Goal: Contribute content: Contribute content

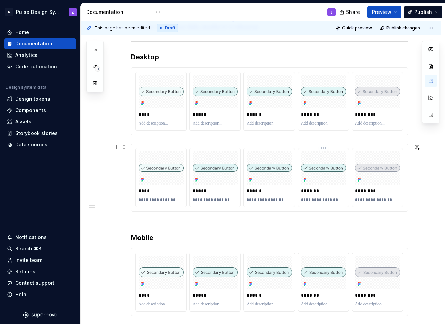
scroll to position [119, 0]
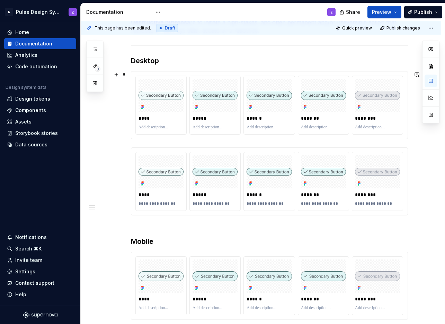
type textarea "*"
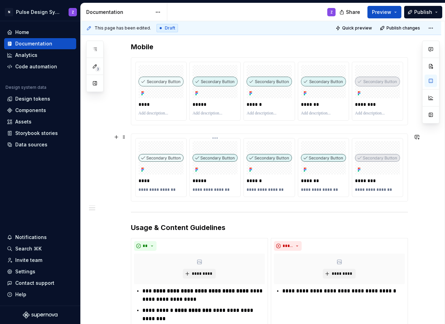
scroll to position [446, 0]
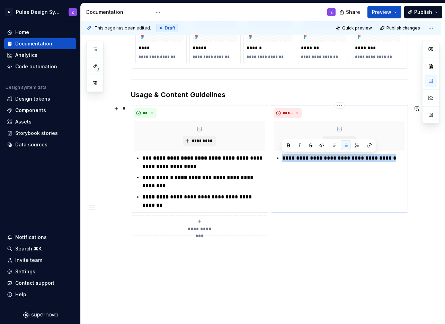
drag, startPoint x: 283, startPoint y: 157, endPoint x: 386, endPoint y: 161, distance: 103.7
click at [386, 161] on p "**********" at bounding box center [343, 158] width 123 height 8
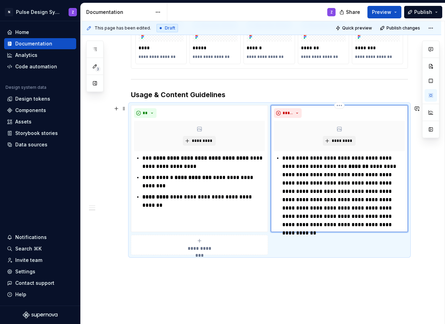
click at [334, 159] on p "**********" at bounding box center [343, 191] width 123 height 75
click at [303, 158] on p "**********" at bounding box center [343, 191] width 123 height 75
drag, startPoint x: 334, startPoint y: 158, endPoint x: 301, endPoint y: 159, distance: 32.6
click at [301, 159] on p "**********" at bounding box center [343, 191] width 123 height 75
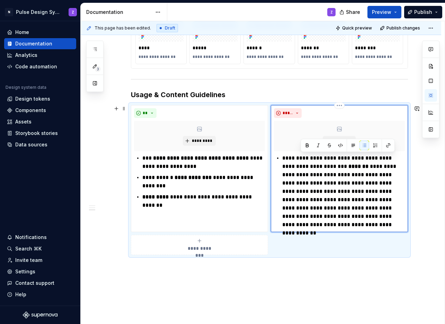
click at [314, 175] on p "**********" at bounding box center [343, 191] width 123 height 75
click at [334, 157] on p "**********" at bounding box center [343, 191] width 123 height 75
click at [284, 166] on p "**********" at bounding box center [343, 191] width 123 height 75
click at [302, 166] on p "**********" at bounding box center [343, 191] width 123 height 75
click at [311, 166] on p "**********" at bounding box center [343, 191] width 123 height 75
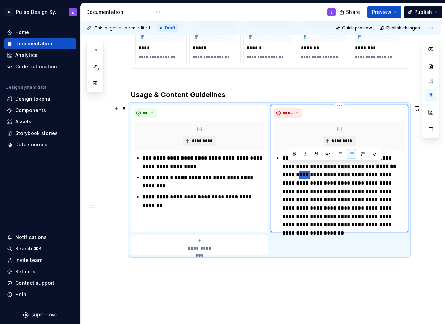
drag, startPoint x: 375, startPoint y: 167, endPoint x: 383, endPoint y: 167, distance: 8.0
click at [383, 167] on p "**********" at bounding box center [343, 191] width 123 height 75
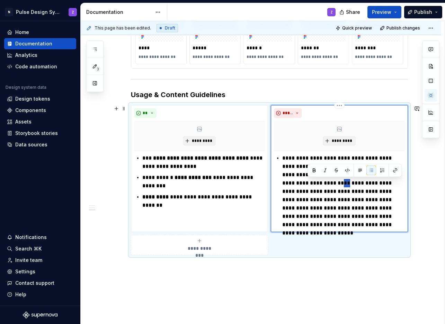
drag, startPoint x: 308, startPoint y: 183, endPoint x: 311, endPoint y: 184, distance: 3.5
click at [311, 184] on p "**********" at bounding box center [343, 191] width 123 height 75
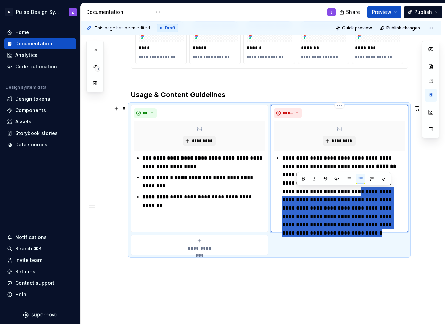
drag, startPoint x: 298, startPoint y: 193, endPoint x: 380, endPoint y: 227, distance: 88.4
click at [380, 227] on p "**********" at bounding box center [343, 191] width 123 height 75
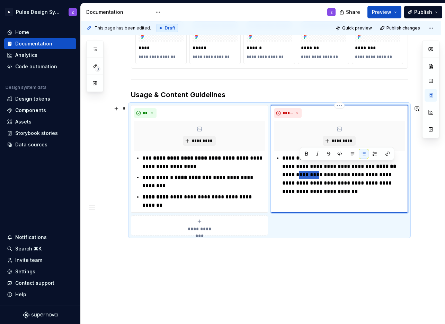
drag, startPoint x: 375, startPoint y: 168, endPoint x: 394, endPoint y: 167, distance: 18.7
click at [394, 167] on p "**********" at bounding box center [343, 175] width 123 height 42
click at [395, 182] on p "**********" at bounding box center [343, 170] width 123 height 33
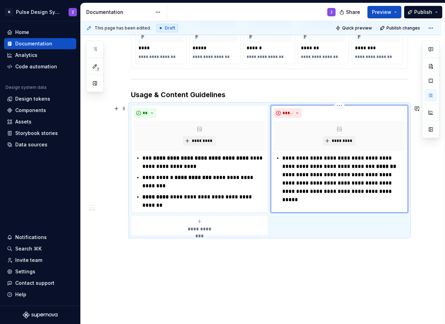
click at [282, 190] on p "**********" at bounding box center [343, 175] width 123 height 42
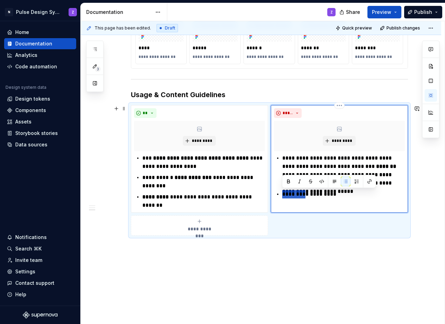
drag, startPoint x: 282, startPoint y: 196, endPoint x: 306, endPoint y: 194, distance: 23.3
click at [306, 194] on p "**********" at bounding box center [343, 194] width 123 height 8
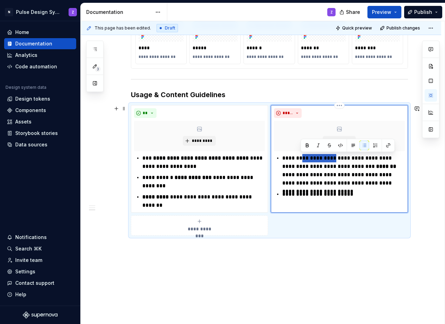
drag, startPoint x: 334, startPoint y: 158, endPoint x: 302, endPoint y: 159, distance: 32.2
click at [302, 159] on p "**********" at bounding box center [343, 170] width 123 height 33
click at [362, 196] on p "**********" at bounding box center [343, 194] width 123 height 8
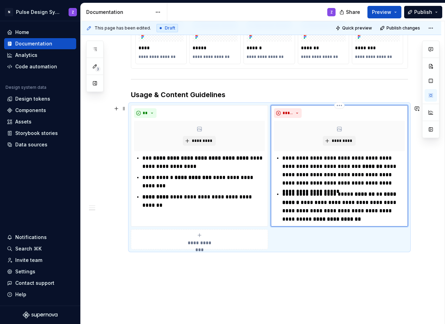
click at [371, 192] on p "**********" at bounding box center [343, 206] width 123 height 33
click at [308, 203] on p "**********" at bounding box center [343, 206] width 123 height 33
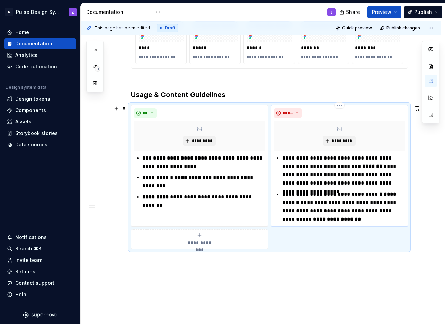
click at [313, 203] on strong "**********" at bounding box center [339, 198] width 115 height 14
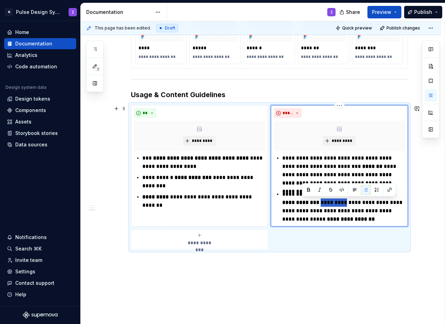
drag, startPoint x: 302, startPoint y: 201, endPoint x: 317, endPoint y: 206, distance: 16.2
click at [327, 205] on p "**********" at bounding box center [343, 206] width 123 height 33
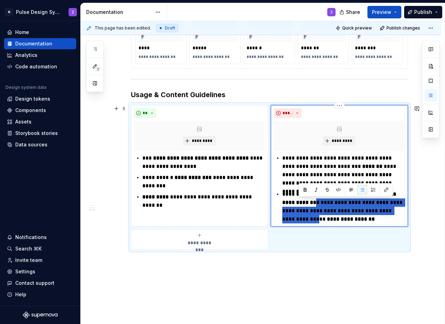
drag, startPoint x: 299, startPoint y: 204, endPoint x: 401, endPoint y: 212, distance: 101.5
click at [401, 212] on p "**********" at bounding box center [343, 206] width 123 height 33
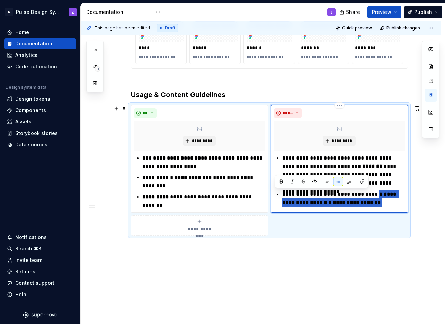
drag, startPoint x: 369, startPoint y: 194, endPoint x: 372, endPoint y: 199, distance: 6.0
click at [372, 199] on p "**********" at bounding box center [343, 198] width 123 height 17
click at [282, 182] on button "button" at bounding box center [281, 181] width 10 height 10
click at [378, 196] on p "**********" at bounding box center [343, 198] width 123 height 17
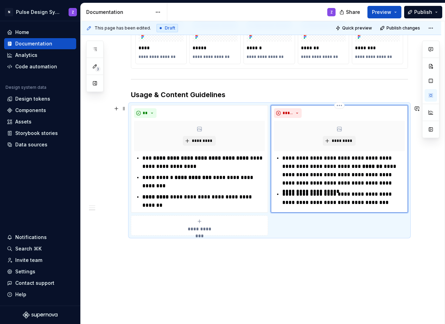
click at [305, 202] on p "**********" at bounding box center [343, 198] width 123 height 17
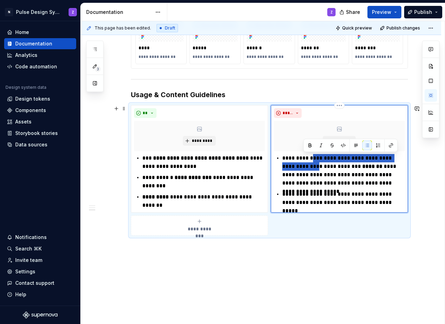
drag, startPoint x: 312, startPoint y: 156, endPoint x: 304, endPoint y: 167, distance: 13.5
click at [304, 167] on p "**********" at bounding box center [343, 170] width 123 height 33
click at [311, 146] on button "button" at bounding box center [310, 145] width 10 height 10
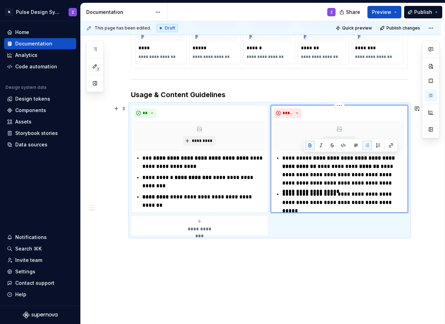
click at [328, 188] on ul "**********" at bounding box center [343, 180] width 123 height 53
click at [359, 165] on strong "*******" at bounding box center [369, 166] width 20 height 5
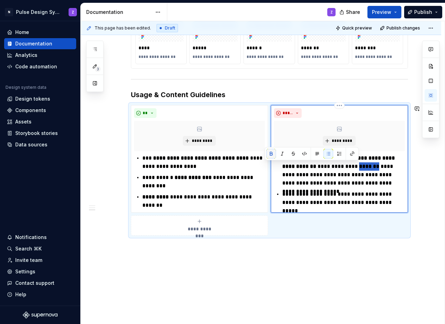
click at [272, 152] on button "button" at bounding box center [271, 154] width 10 height 10
click at [317, 173] on p "**********" at bounding box center [343, 170] width 123 height 33
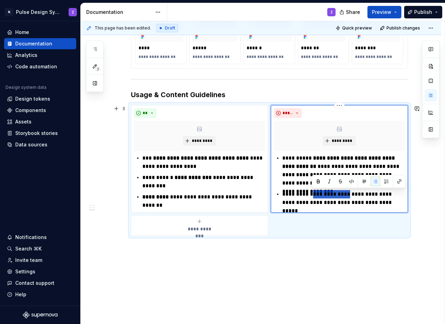
drag, startPoint x: 312, startPoint y: 193, endPoint x: 344, endPoint y: 194, distance: 31.5
click at [344, 194] on p "**********" at bounding box center [343, 198] width 123 height 17
click at [319, 179] on button "button" at bounding box center [319, 181] width 10 height 10
click at [375, 197] on p "**********" at bounding box center [343, 198] width 123 height 17
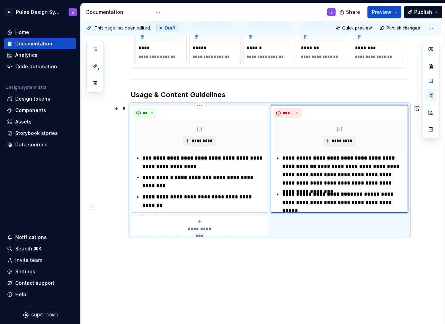
click at [163, 169] on p "**********" at bounding box center [203, 162] width 123 height 17
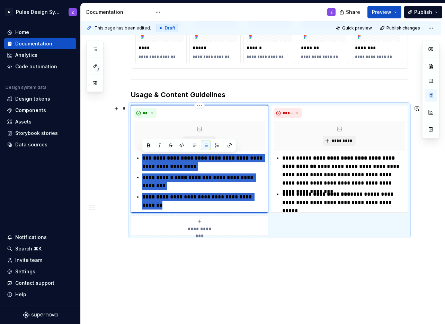
drag, startPoint x: 142, startPoint y: 159, endPoint x: 183, endPoint y: 203, distance: 59.6
click at [183, 203] on ul "**********" at bounding box center [203, 181] width 123 height 55
click at [191, 188] on p "**********" at bounding box center [203, 181] width 123 height 17
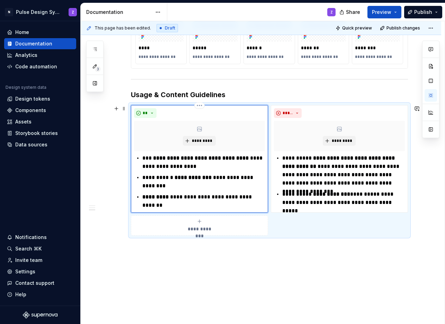
click at [217, 159] on strong "**********" at bounding box center [201, 157] width 97 height 5
drag, startPoint x: 240, startPoint y: 157, endPoint x: 169, endPoint y: 169, distance: 71.3
click at [169, 169] on p "**********" at bounding box center [203, 162] width 123 height 17
click at [195, 203] on p "**********" at bounding box center [203, 201] width 123 height 17
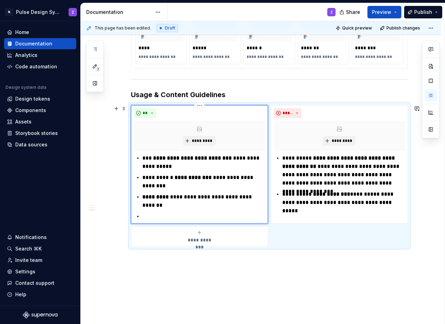
click at [152, 157] on p "**********" at bounding box center [203, 162] width 123 height 17
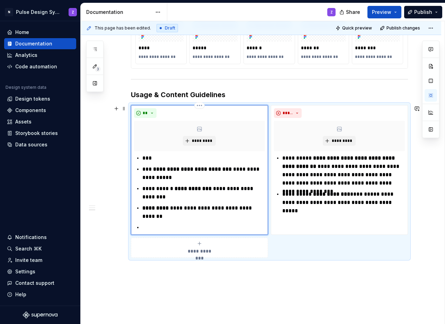
click at [144, 226] on p at bounding box center [203, 227] width 123 height 8
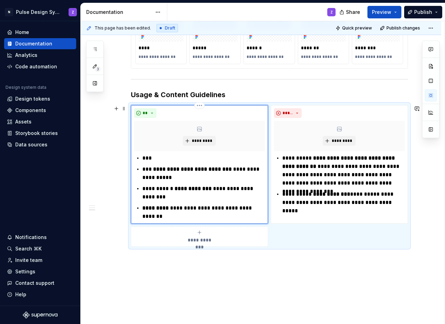
click at [171, 157] on p "***" at bounding box center [203, 158] width 123 height 8
click at [155, 158] on p "**********" at bounding box center [203, 158] width 123 height 8
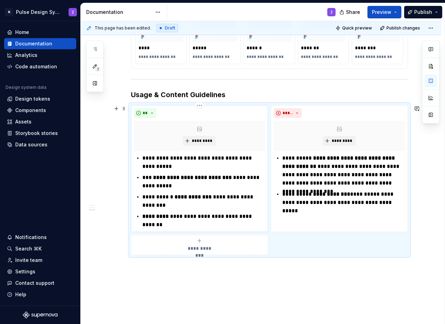
click at [202, 159] on p "**********" at bounding box center [203, 162] width 123 height 17
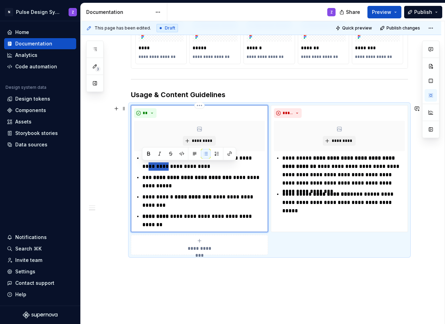
drag, startPoint x: 143, startPoint y: 168, endPoint x: 162, endPoint y: 168, distance: 19.4
click at [162, 168] on p "**********" at bounding box center [203, 162] width 123 height 17
click at [143, 168] on p "**********" at bounding box center [203, 162] width 123 height 17
drag, startPoint x: 162, startPoint y: 168, endPoint x: 198, endPoint y: 168, distance: 35.3
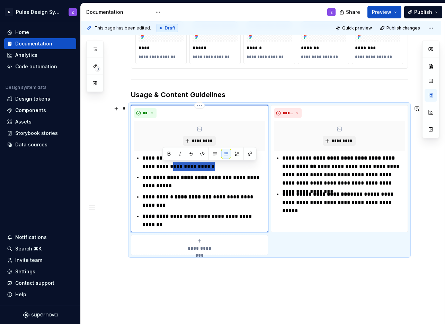
click at [198, 168] on p "**********" at bounding box center [203, 162] width 123 height 17
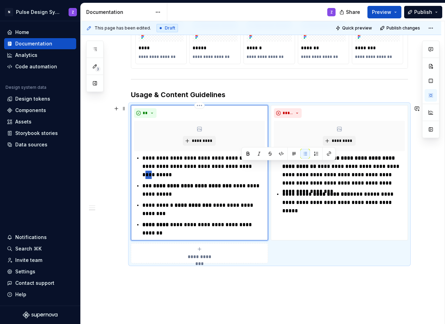
drag, startPoint x: 247, startPoint y: 167, endPoint x: 242, endPoint y: 167, distance: 4.9
click at [242, 167] on p "**********" at bounding box center [203, 166] width 123 height 25
click at [168, 175] on p "**********" at bounding box center [203, 166] width 123 height 25
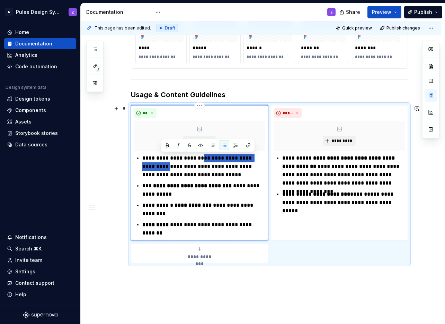
drag, startPoint x: 200, startPoint y: 158, endPoint x: 161, endPoint y: 167, distance: 39.5
click at [161, 167] on p "**********" at bounding box center [203, 166] width 123 height 25
click at [169, 143] on button "button" at bounding box center [167, 145] width 10 height 10
click at [209, 174] on p "**********" at bounding box center [203, 166] width 123 height 25
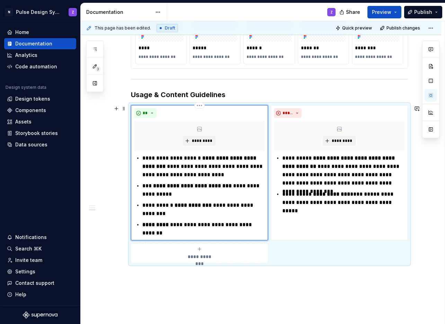
click at [230, 174] on p "**********" at bounding box center [203, 166] width 123 height 25
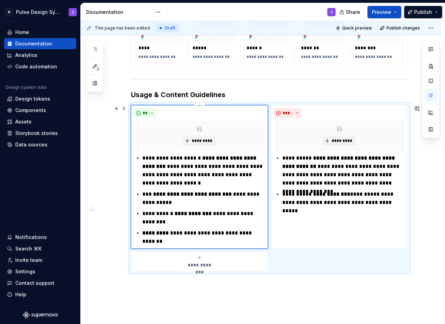
click at [154, 157] on p "**********" at bounding box center [203, 170] width 123 height 33
click at [207, 168] on p "**********" at bounding box center [203, 170] width 123 height 33
click at [237, 184] on p "**********" at bounding box center [203, 170] width 123 height 33
click at [166, 182] on p "**********" at bounding box center [203, 170] width 123 height 33
click at [201, 184] on p "**********" at bounding box center [203, 170] width 123 height 33
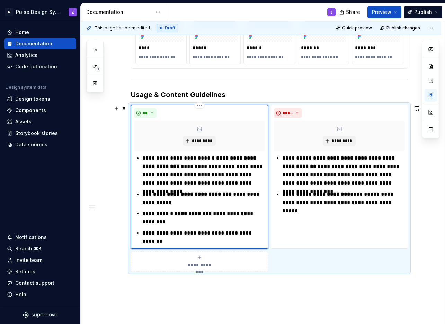
click at [248, 182] on p "**********" at bounding box center [203, 170] width 123 height 33
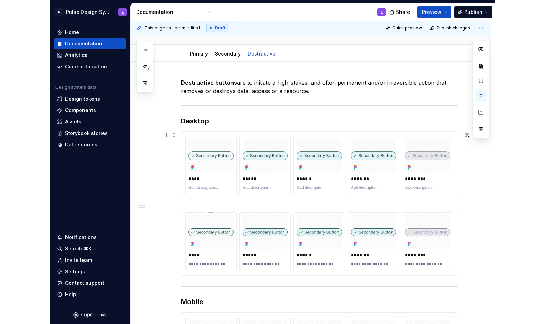
scroll to position [96, 0]
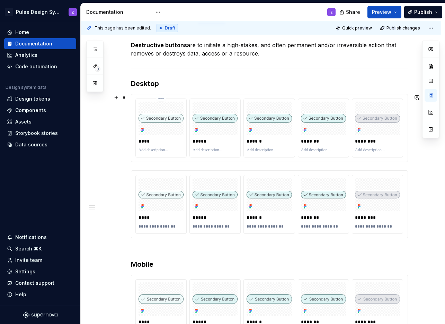
click at [167, 140] on p "****" at bounding box center [161, 141] width 45 height 7
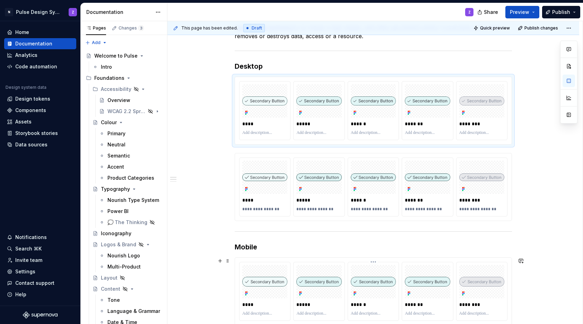
scroll to position [81, 0]
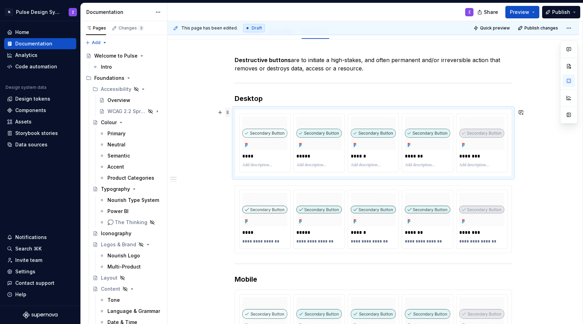
click at [226, 112] on span at bounding box center [228, 112] width 6 height 10
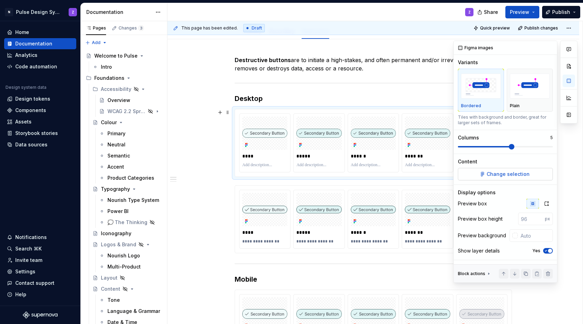
click at [445, 172] on span "Change selection" at bounding box center [507, 173] width 43 height 7
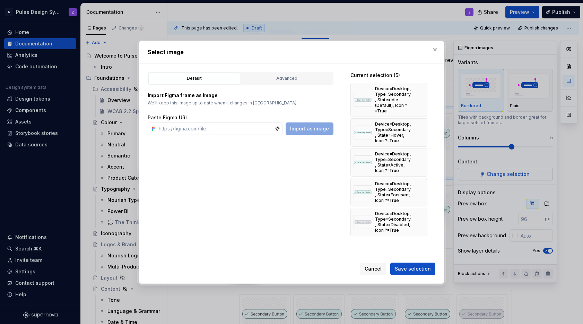
type textarea "*"
click at [289, 76] on div "Advanced" at bounding box center [286, 78] width 87 height 7
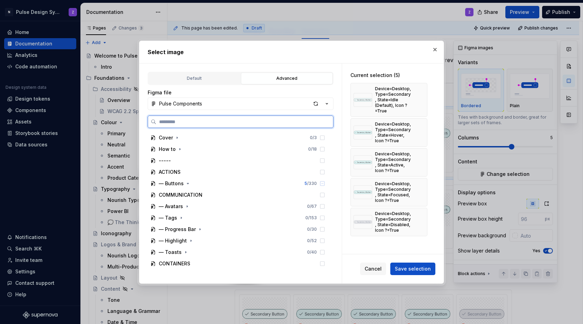
click at [198, 121] on input "search" at bounding box center [244, 121] width 177 height 7
paste input "**********"
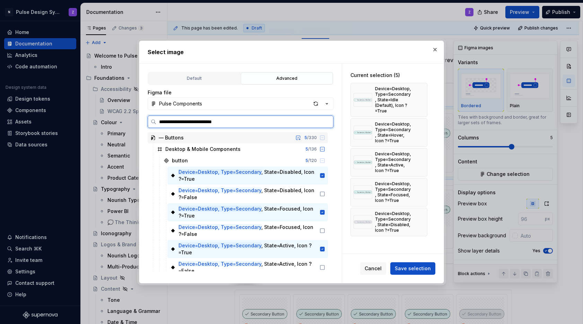
drag, startPoint x: 214, startPoint y: 121, endPoint x: 253, endPoint y: 122, distance: 38.8
click at [253, 122] on input "**********" at bounding box center [244, 121] width 177 height 7
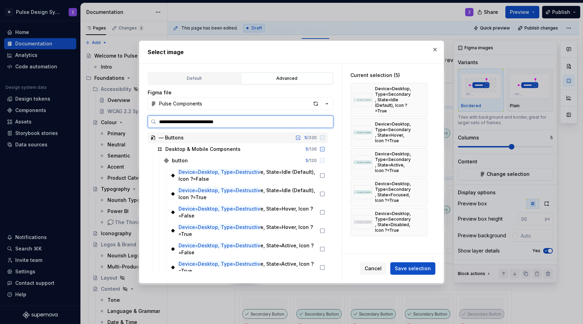
type input "**********"
click at [253, 122] on input "**********" at bounding box center [244, 121] width 177 height 7
click at [322, 194] on icon at bounding box center [322, 194] width 6 height 6
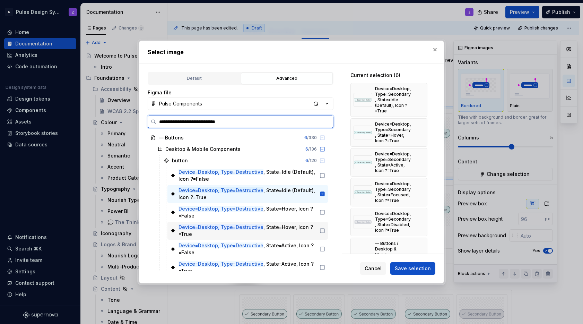
click at [322, 230] on icon at bounding box center [322, 231] width 6 height 6
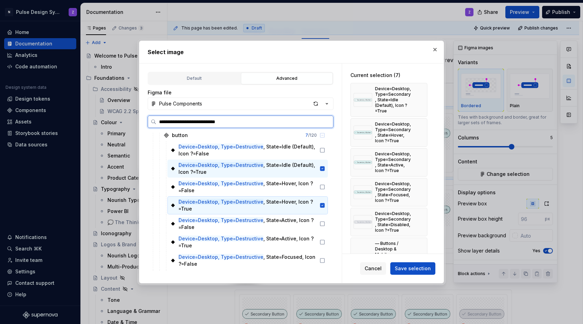
scroll to position [33, 0]
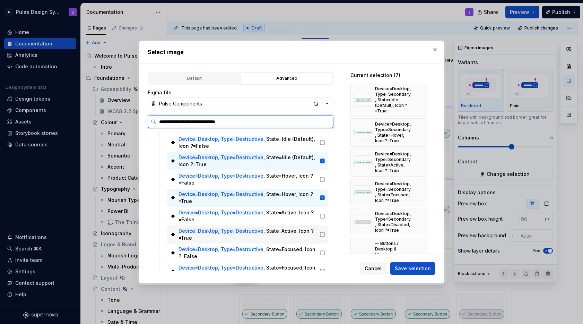
click at [321, 232] on icon at bounding box center [322, 234] width 6 height 6
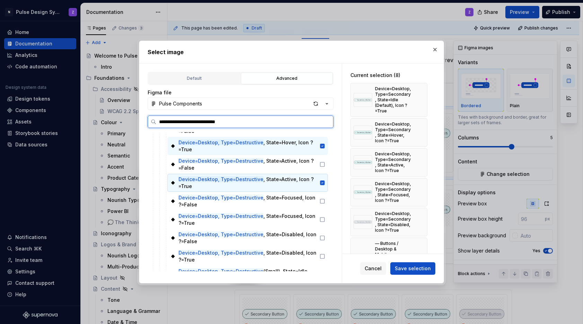
scroll to position [86, 0]
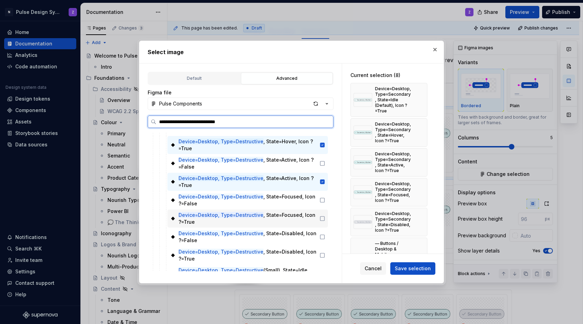
click at [322, 220] on icon at bounding box center [322, 219] width 6 height 6
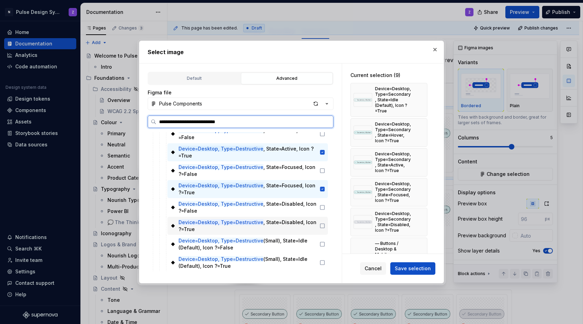
click at [321, 226] on icon at bounding box center [322, 226] width 6 height 6
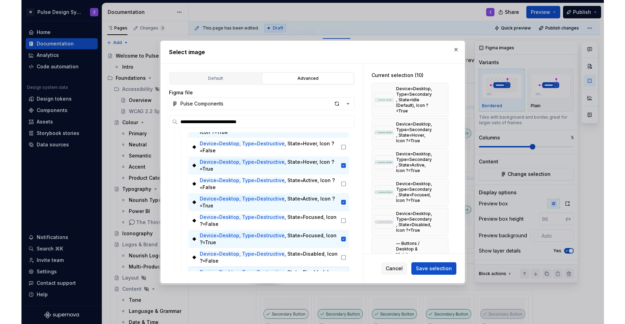
scroll to position [0, 0]
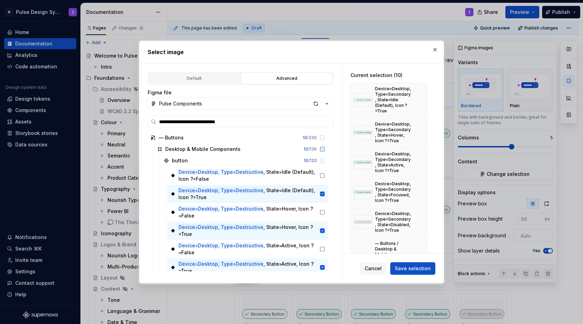
click at [408, 267] on span "Save selection" at bounding box center [413, 268] width 36 height 7
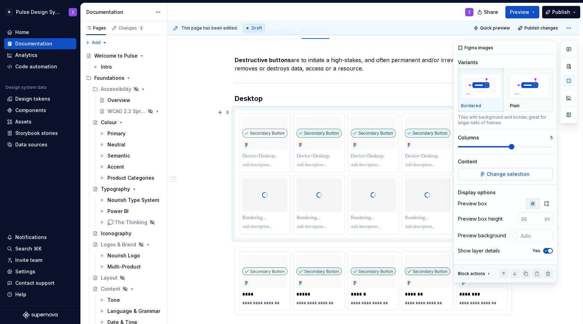
click at [445, 170] on span "Change selection" at bounding box center [507, 173] width 43 height 7
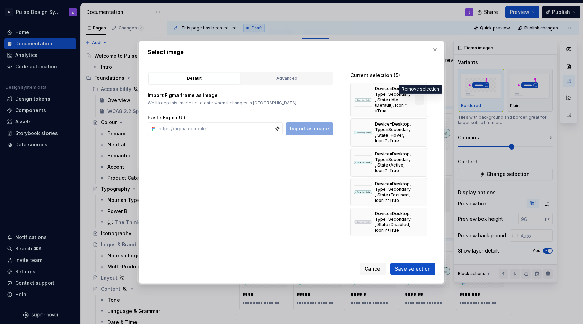
click at [419, 98] on button "button" at bounding box center [419, 100] width 10 height 10
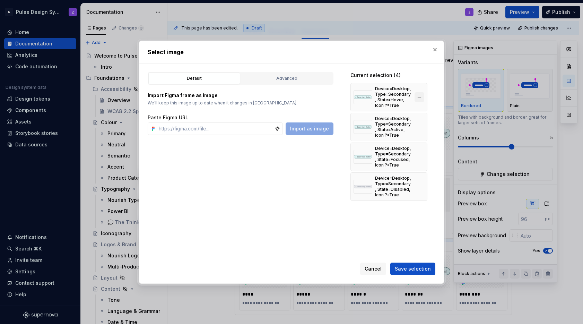
click at [418, 96] on button "button" at bounding box center [419, 97] width 10 height 10
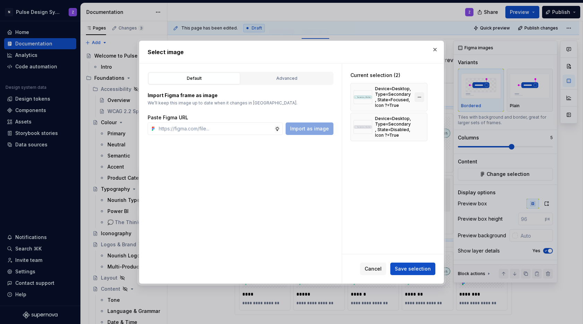
click at [419, 96] on button "button" at bounding box center [419, 97] width 10 height 10
click at [433, 51] on button "button" at bounding box center [435, 50] width 10 height 10
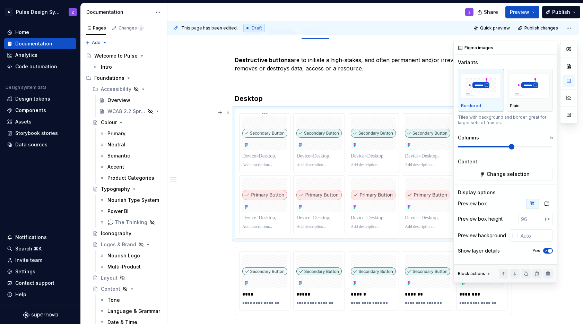
click at [270, 140] on div at bounding box center [264, 132] width 45 height 33
click at [445, 67] on button "button" at bounding box center [568, 66] width 12 height 12
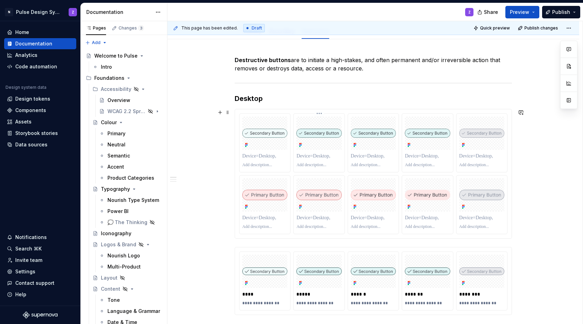
click at [339, 153] on p at bounding box center [318, 155] width 45 height 7
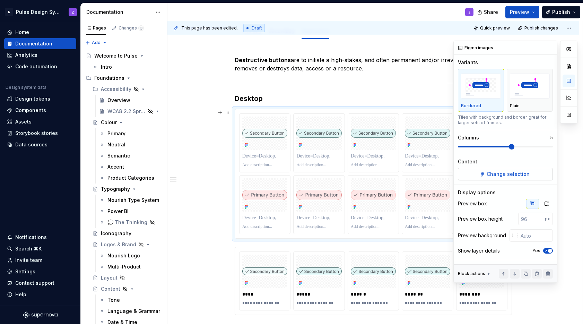
click at [445, 174] on span "Change selection" at bounding box center [507, 173] width 43 height 7
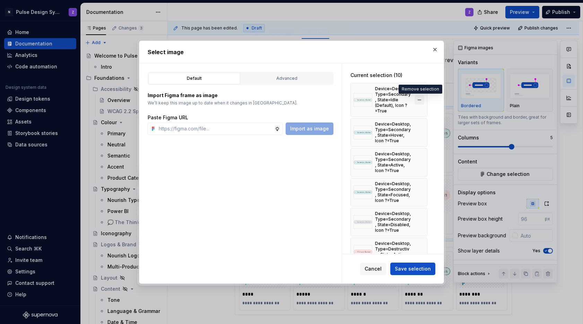
click at [420, 99] on button "button" at bounding box center [419, 100] width 10 height 10
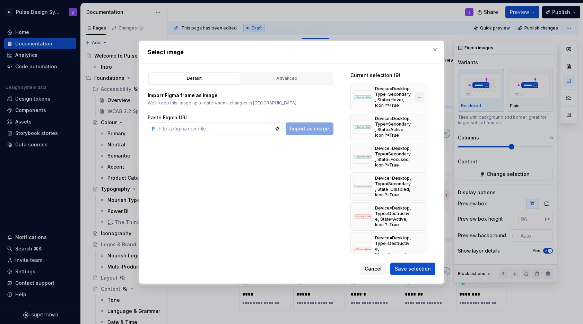
click at [420, 98] on button "button" at bounding box center [419, 97] width 10 height 10
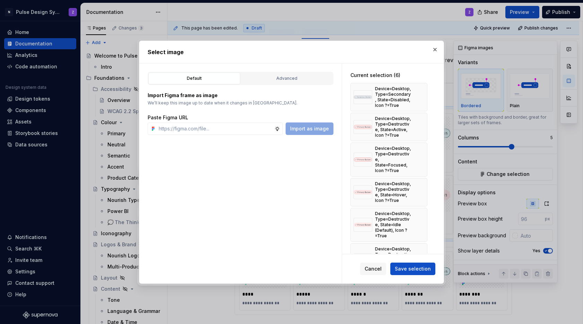
click at [420, 98] on button "button" at bounding box center [419, 97] width 10 height 10
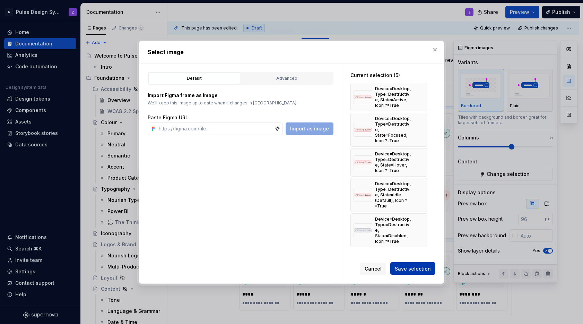
click at [419, 269] on span "Save selection" at bounding box center [413, 268] width 36 height 7
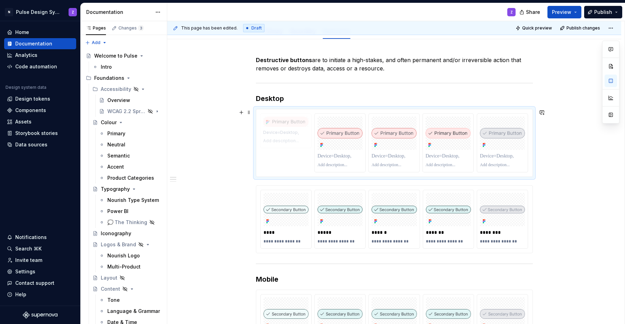
drag, startPoint x: 438, startPoint y: 130, endPoint x: 290, endPoint y: 131, distance: 148.3
click at [290, 131] on body "N Pulse Design System Z Home Documentation Analytics Code automation Design sys…" at bounding box center [312, 162] width 625 height 324
drag, startPoint x: 446, startPoint y: 134, endPoint x: 334, endPoint y: 134, distance: 111.9
click at [334, 134] on body "N Pulse Design System Z Home Documentation Analytics Code automation Design sys…" at bounding box center [312, 162] width 625 height 324
click at [250, 189] on span at bounding box center [249, 189] width 6 height 10
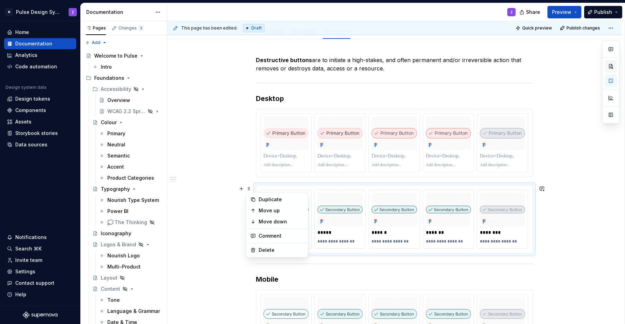
type textarea "*"
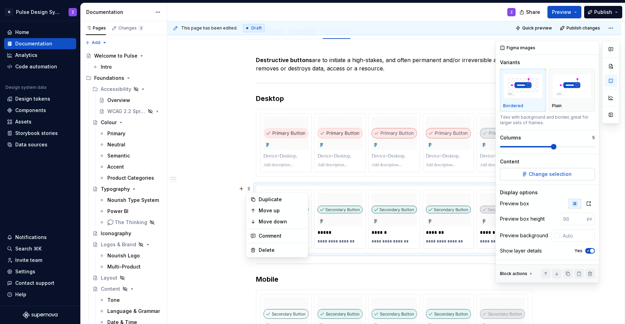
click at [445, 172] on span "Change selection" at bounding box center [550, 173] width 43 height 7
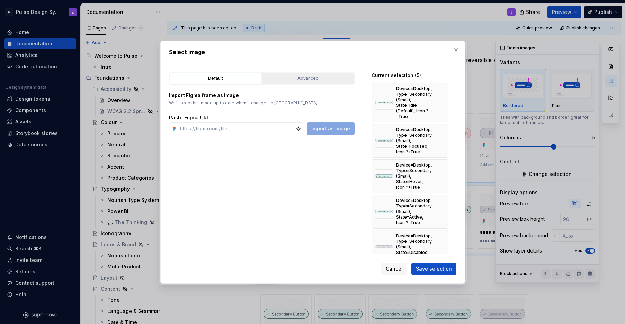
click at [285, 83] on button "Advanced" at bounding box center [308, 78] width 92 height 12
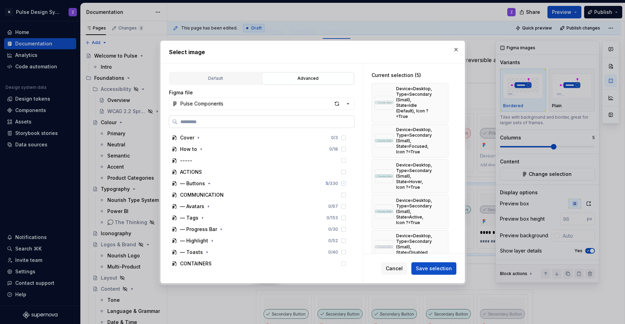
click at [240, 117] on label at bounding box center [262, 121] width 186 height 12
click at [240, 118] on input "search" at bounding box center [266, 121] width 177 height 7
paste input "**********"
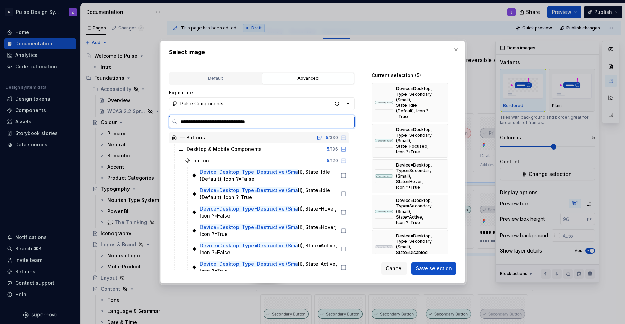
type input "**********"
click at [440, 102] on button "button" at bounding box center [441, 103] width 10 height 10
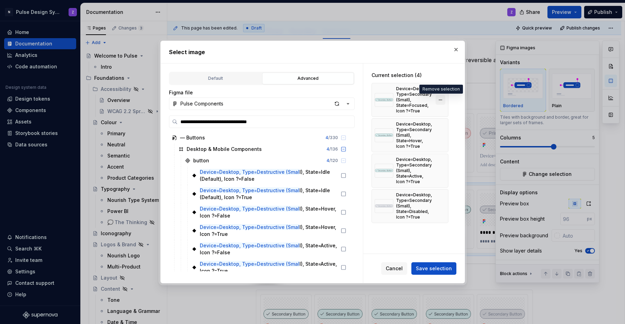
click at [440, 100] on button "button" at bounding box center [441, 100] width 10 height 10
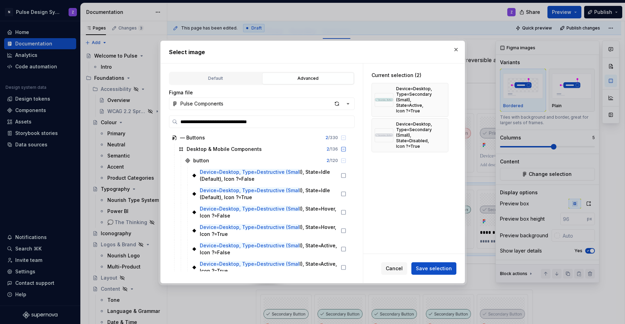
click at [440, 100] on button "button" at bounding box center [441, 100] width 10 height 10
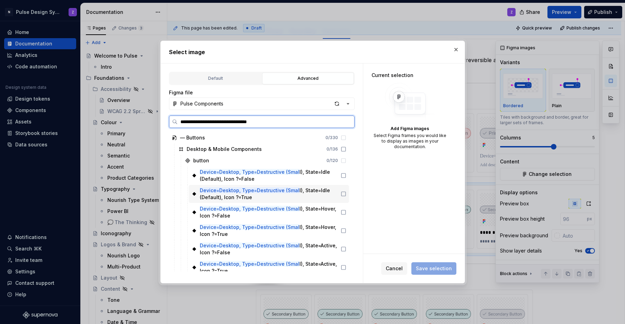
click at [343, 194] on icon at bounding box center [344, 194] width 6 height 6
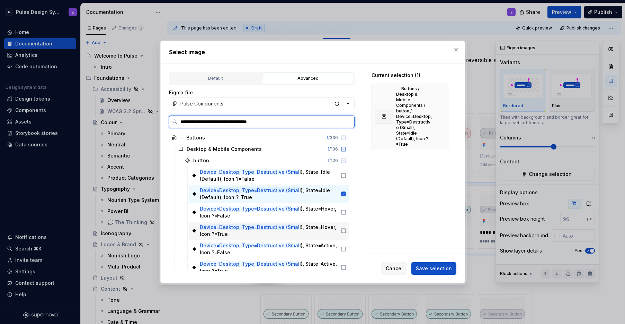
click at [342, 232] on icon at bounding box center [344, 231] width 6 height 6
click at [344, 267] on icon at bounding box center [344, 267] width 6 height 6
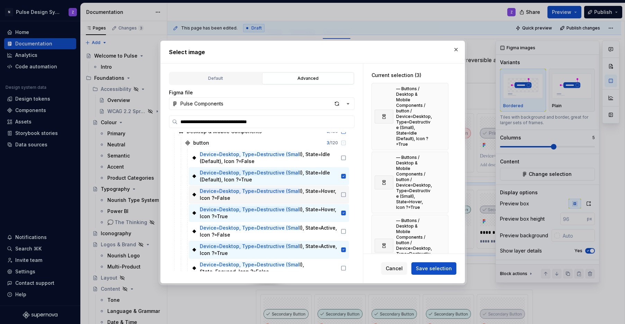
scroll to position [79, 0]
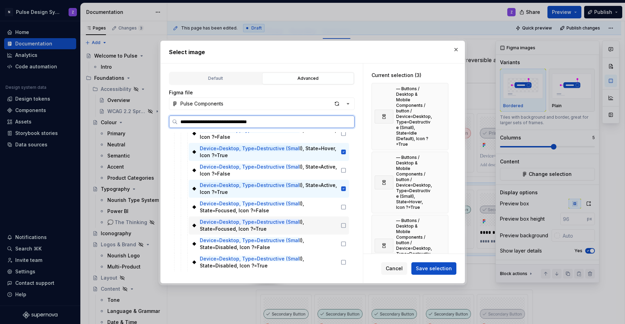
click at [343, 225] on icon at bounding box center [344, 225] width 6 height 6
click at [343, 263] on icon at bounding box center [344, 262] width 6 height 6
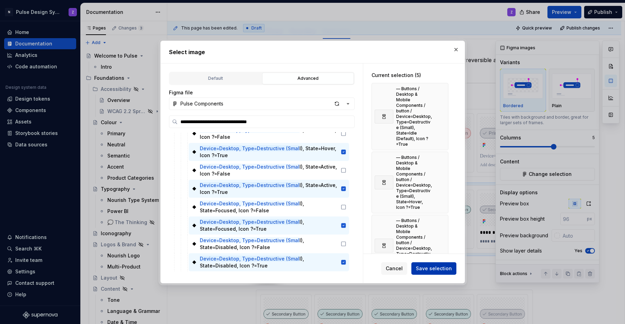
click at [428, 269] on span "Save selection" at bounding box center [434, 268] width 36 height 7
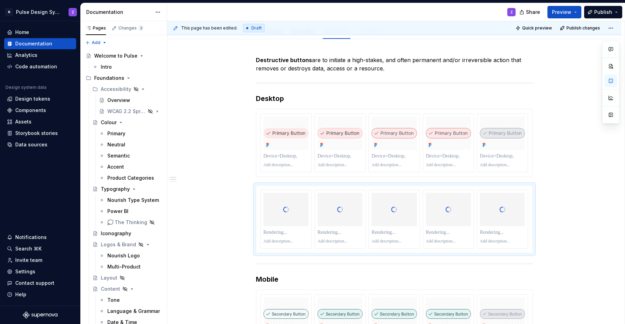
type textarea "*"
click at [291, 141] on div at bounding box center [286, 132] width 45 height 33
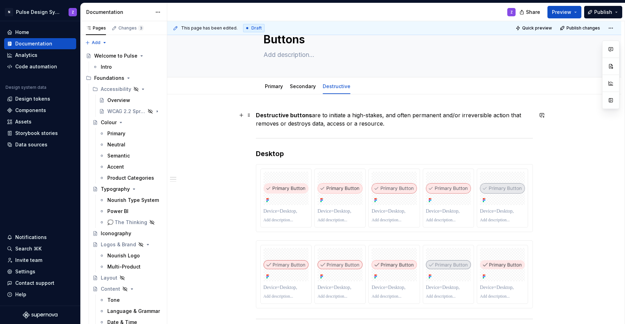
scroll to position [56, 0]
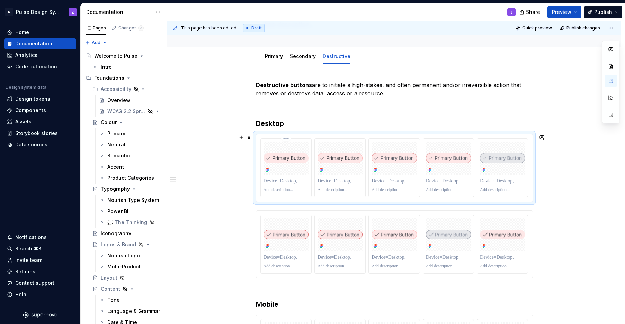
click at [297, 163] on img at bounding box center [286, 158] width 45 height 10
type textarea "*"
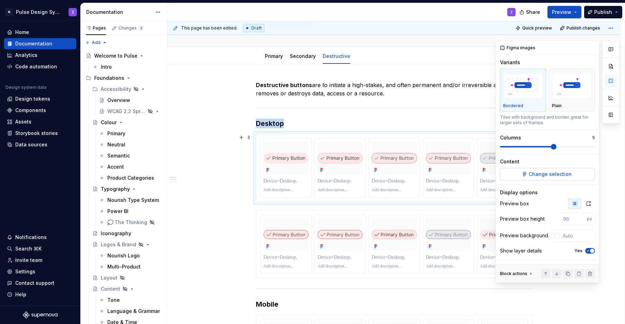
click at [551, 173] on span "Change selection" at bounding box center [550, 173] width 43 height 7
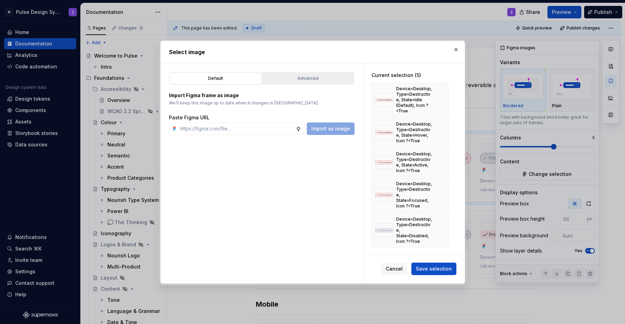
click at [313, 79] on div "Advanced" at bounding box center [308, 78] width 87 height 7
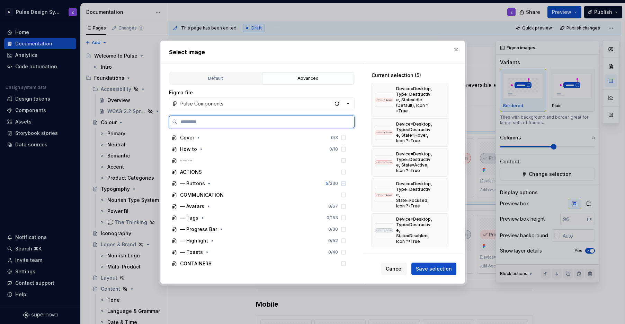
click at [250, 122] on input "search" at bounding box center [266, 121] width 177 height 7
paste input "**********"
type input "**********"
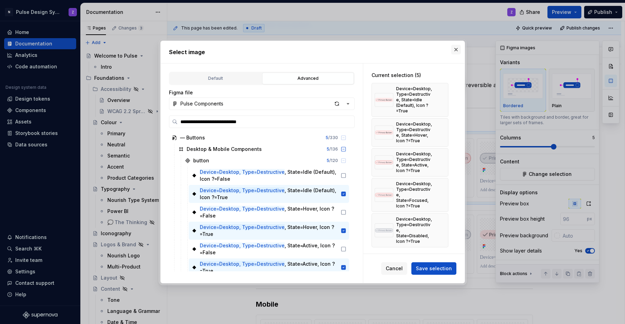
click at [459, 47] on button "button" at bounding box center [456, 50] width 10 height 10
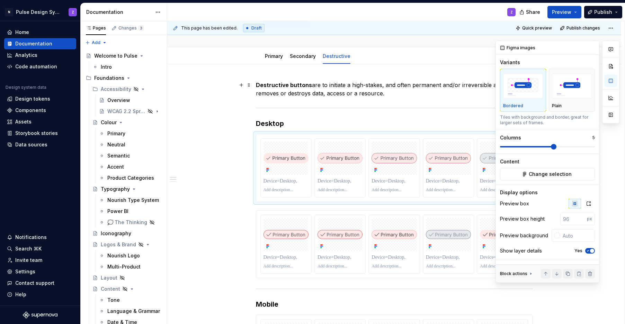
click at [340, 94] on p "Destructive buttons are to initiate a high-stakes, and often permanent and/or i…" at bounding box center [394, 89] width 277 height 17
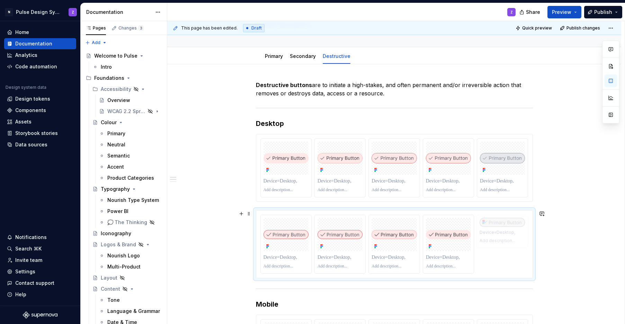
drag, startPoint x: 444, startPoint y: 243, endPoint x: 498, endPoint y: 240, distance: 54.5
drag, startPoint x: 432, startPoint y: 239, endPoint x: 286, endPoint y: 240, distance: 146.2
click at [286, 240] on body "N Pulse Design System Z Home Documentation Analytics Code automation Design sys…" at bounding box center [312, 162] width 625 height 324
drag, startPoint x: 453, startPoint y: 242, endPoint x: 355, endPoint y: 243, distance: 97.4
click at [355, 243] on body "N Pulse Design System Z Home Documentation Analytics Code automation Design sys…" at bounding box center [312, 162] width 625 height 324
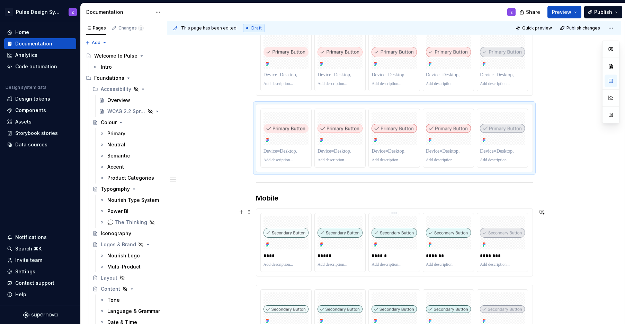
scroll to position [216, 0]
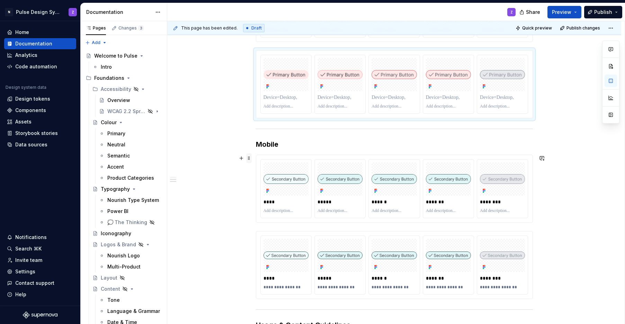
click at [249, 160] on span at bounding box center [249, 158] width 6 height 10
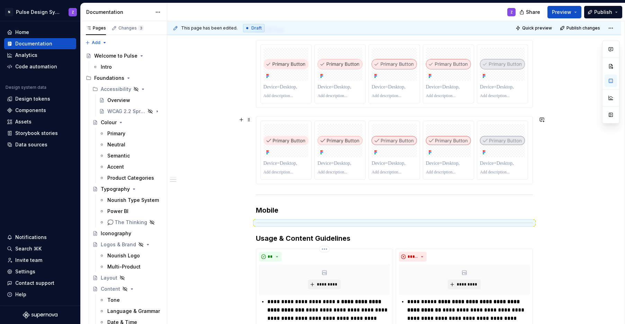
scroll to position [225, 0]
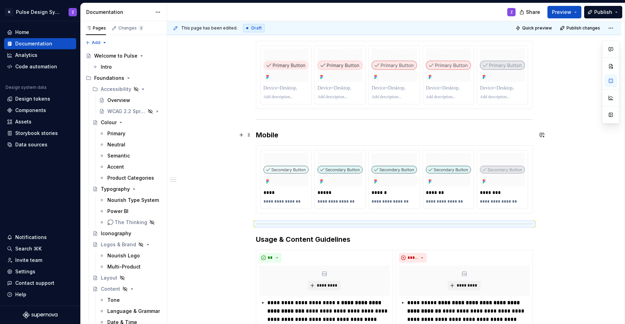
click at [277, 136] on h3 "Mobile" at bounding box center [394, 135] width 277 height 10
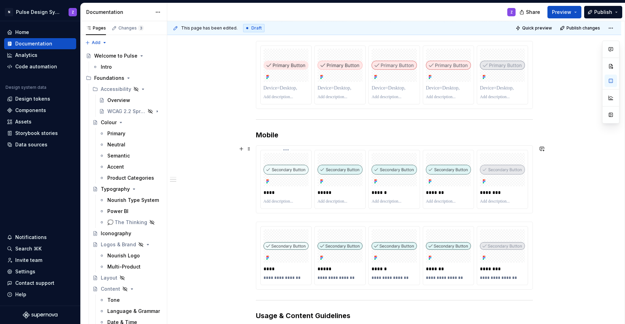
click at [283, 178] on div at bounding box center [286, 169] width 45 height 33
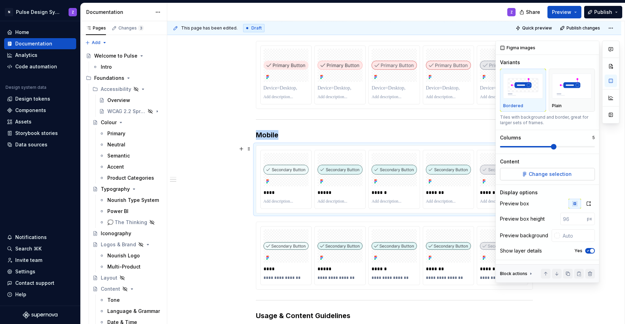
click at [541, 176] on span "Change selection" at bounding box center [550, 173] width 43 height 7
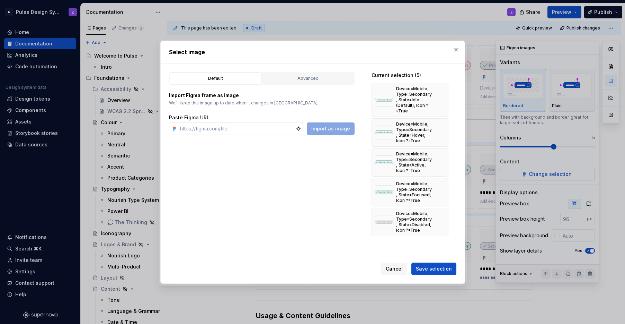
type textarea "*"
click at [311, 77] on div "Advanced" at bounding box center [308, 78] width 87 height 7
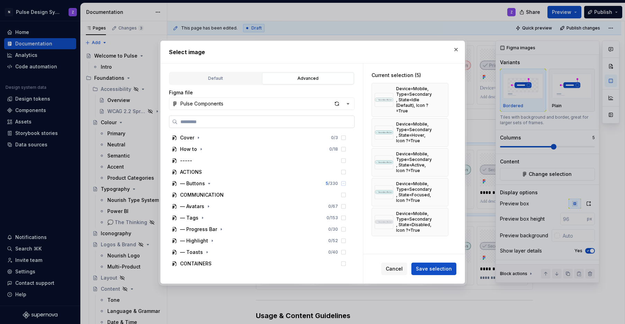
click at [216, 116] on label at bounding box center [262, 121] width 186 height 12
click at [216, 118] on input "search" at bounding box center [266, 121] width 177 height 7
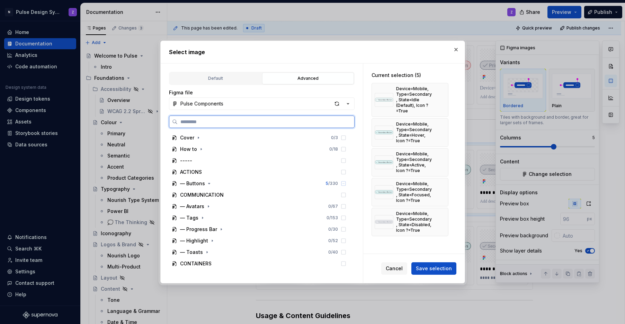
paste input "**********"
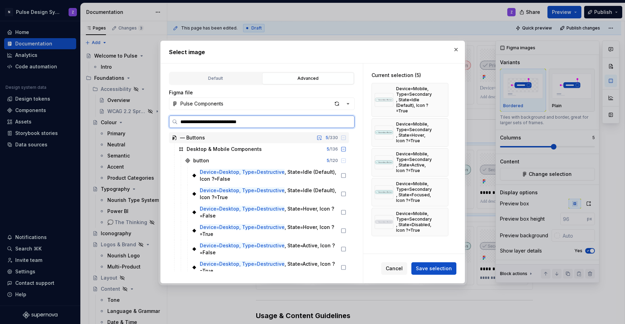
drag, startPoint x: 200, startPoint y: 121, endPoint x: 217, endPoint y: 122, distance: 17.7
click at [217, 122] on input "**********" at bounding box center [266, 121] width 177 height 7
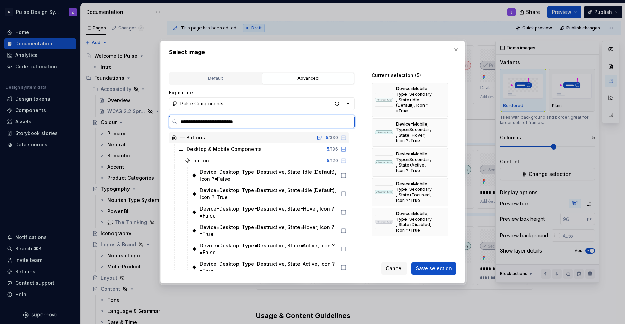
type input "**********"
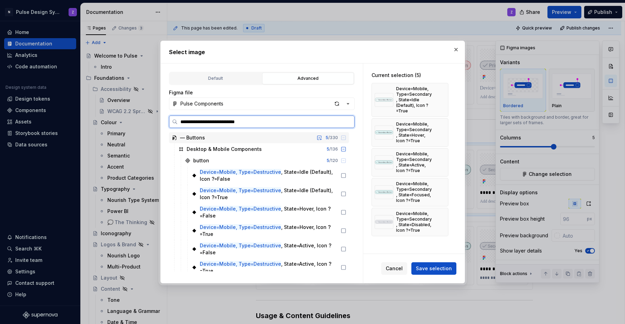
click at [217, 122] on input "**********" at bounding box center [266, 121] width 177 height 7
click at [342, 193] on icon at bounding box center [344, 194] width 6 height 6
click at [345, 231] on icon at bounding box center [344, 231] width 6 height 6
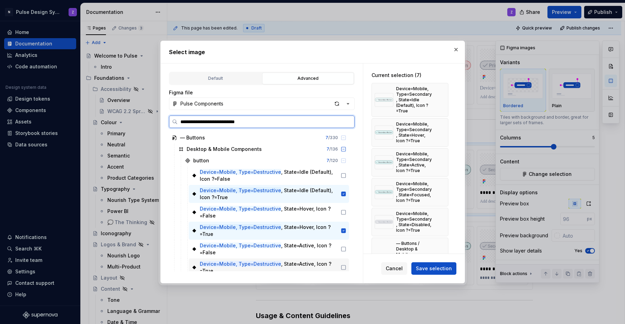
click at [344, 266] on icon at bounding box center [344, 267] width 6 height 6
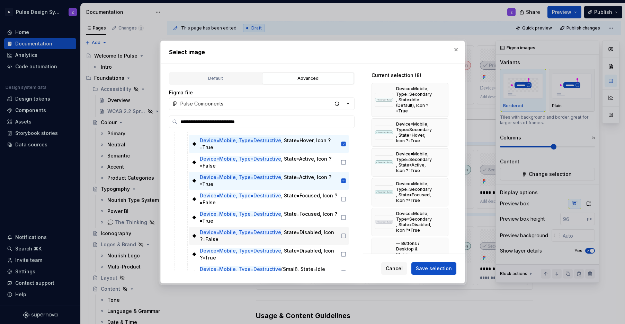
scroll to position [87, 0]
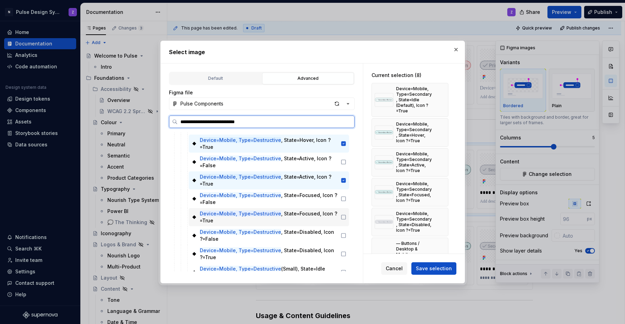
click at [343, 216] on icon at bounding box center [344, 217] width 6 height 6
click at [343, 252] on icon at bounding box center [344, 254] width 6 height 6
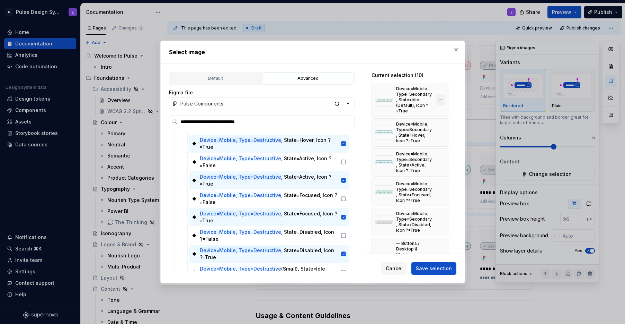
click at [441, 96] on button "button" at bounding box center [441, 100] width 10 height 10
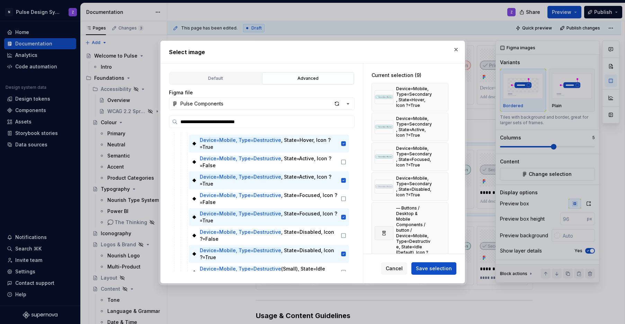
click at [441, 96] on button "button" at bounding box center [441, 97] width 10 height 10
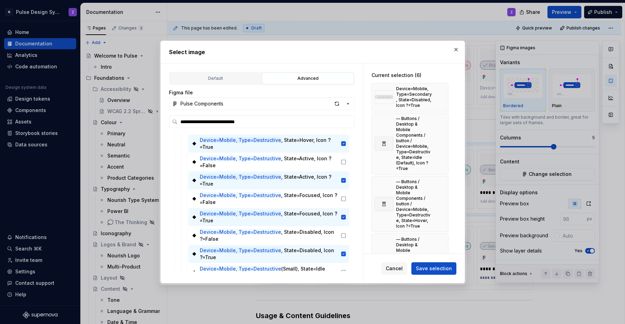
click at [441, 96] on button "button" at bounding box center [441, 97] width 10 height 10
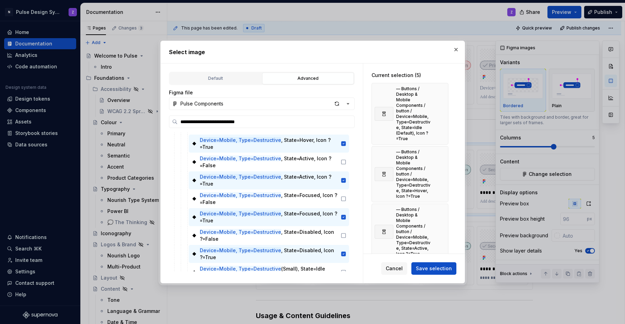
click at [437, 270] on span "Save selection" at bounding box center [434, 268] width 36 height 7
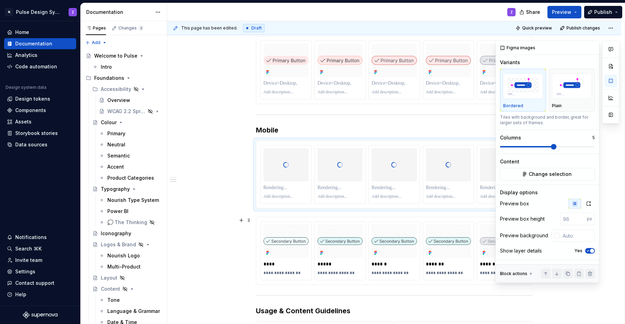
scroll to position [232, 0]
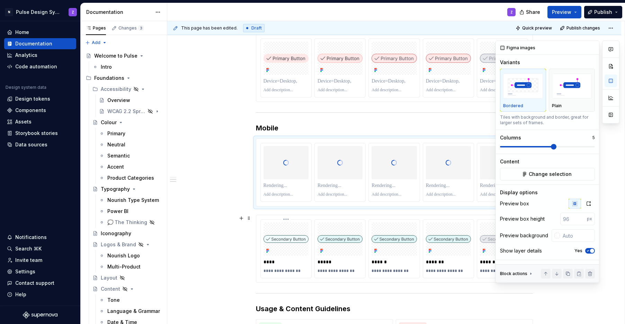
click at [297, 223] on div at bounding box center [286, 238] width 45 height 33
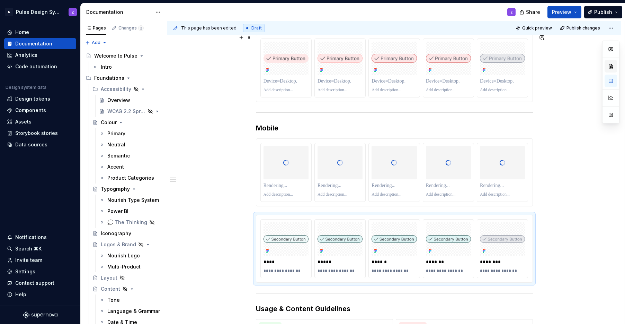
type textarea "*"
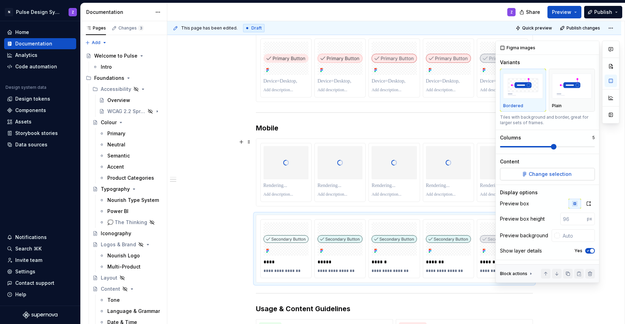
click at [546, 170] on span "Change selection" at bounding box center [550, 173] width 43 height 7
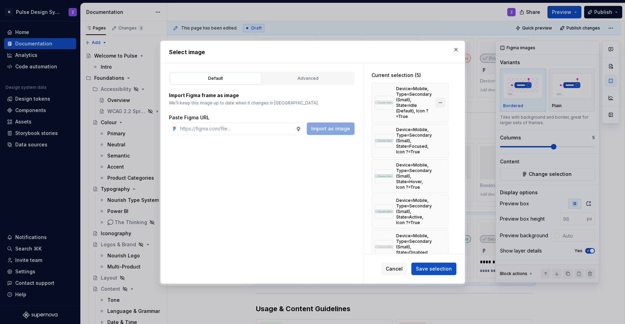
click at [439, 101] on button "button" at bounding box center [441, 103] width 10 height 10
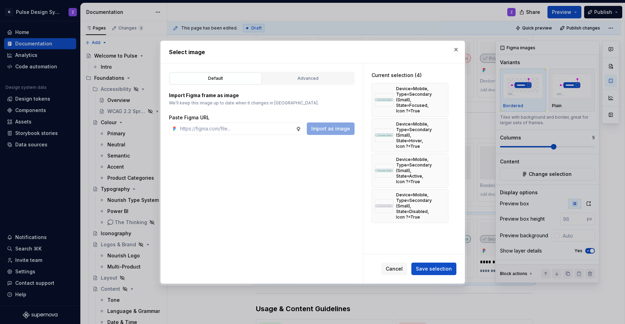
click at [439, 101] on button "button" at bounding box center [441, 100] width 10 height 10
click at [439, 130] on button "button" at bounding box center [441, 135] width 10 height 10
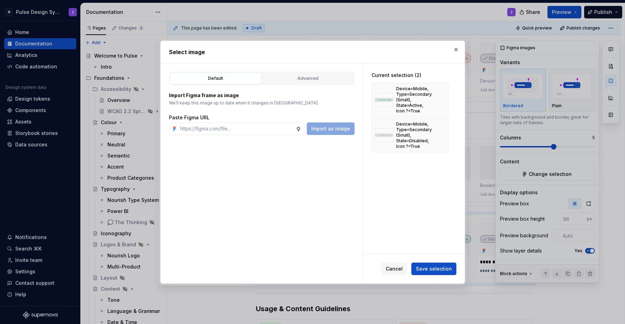
click at [439, 101] on button "button" at bounding box center [441, 100] width 10 height 10
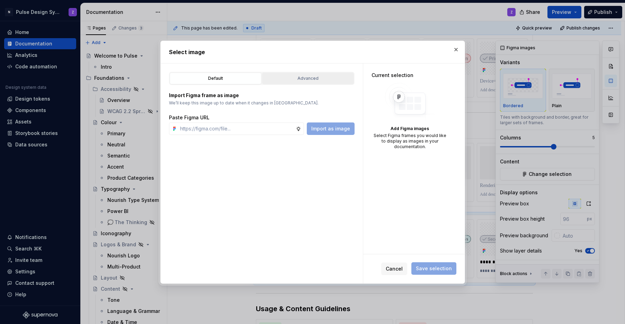
click at [308, 77] on div "Advanced" at bounding box center [308, 78] width 87 height 7
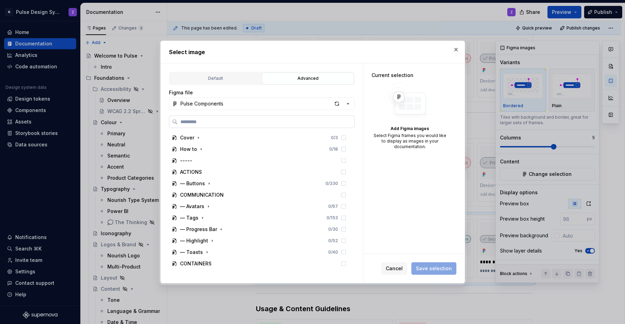
paste input "**********"
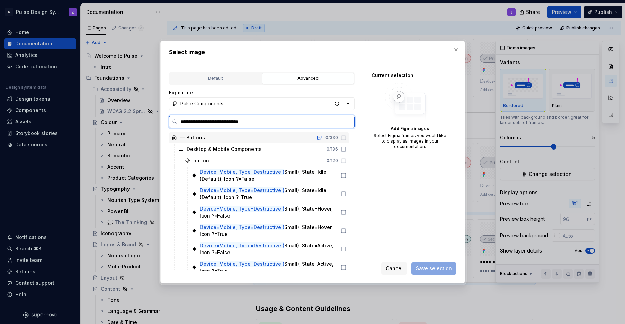
type input "**********"
click at [343, 192] on icon at bounding box center [344, 194] width 6 height 6
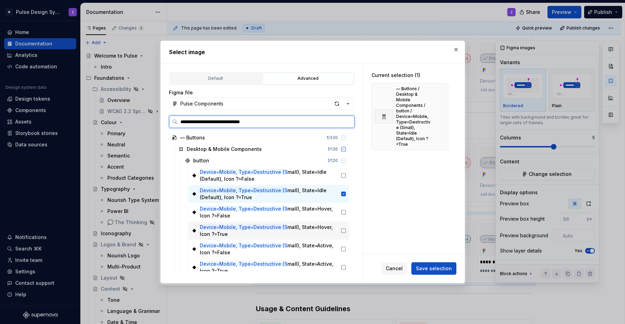
click at [344, 232] on icon at bounding box center [344, 231] width 6 height 6
click at [343, 270] on icon at bounding box center [344, 267] width 6 height 6
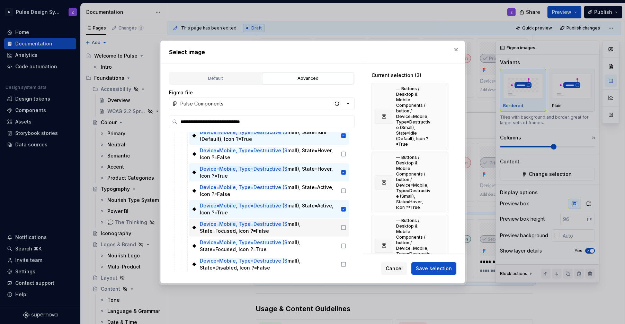
scroll to position [66, 0]
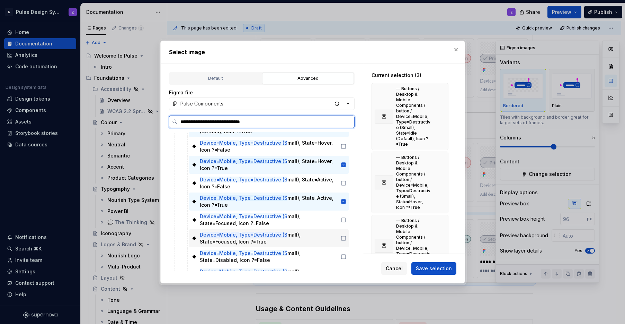
click at [344, 237] on icon at bounding box center [344, 238] width 6 height 6
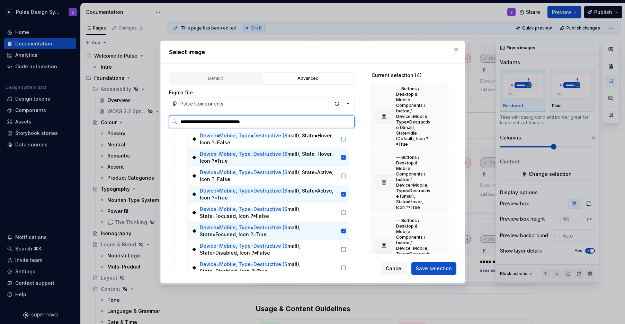
scroll to position [79, 0]
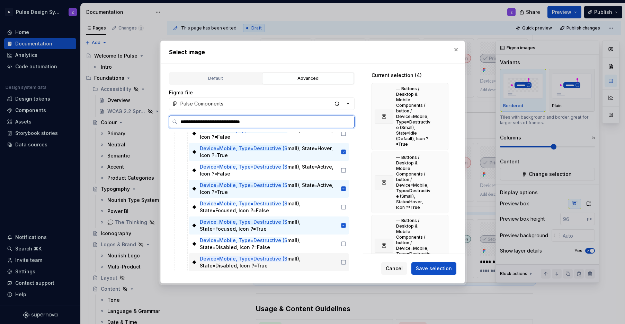
click at [343, 261] on icon at bounding box center [344, 262] width 6 height 6
click at [422, 267] on span "Save selection" at bounding box center [434, 268] width 36 height 7
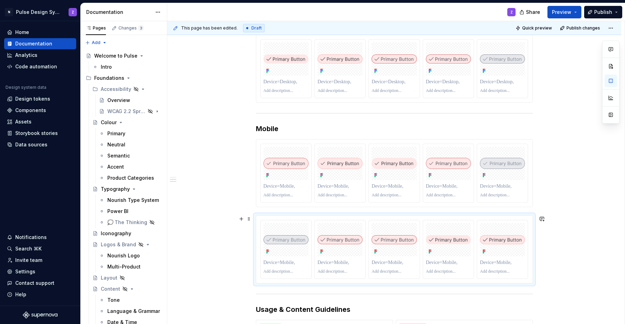
scroll to position [233, 0]
click at [276, 182] on p at bounding box center [286, 184] width 45 height 7
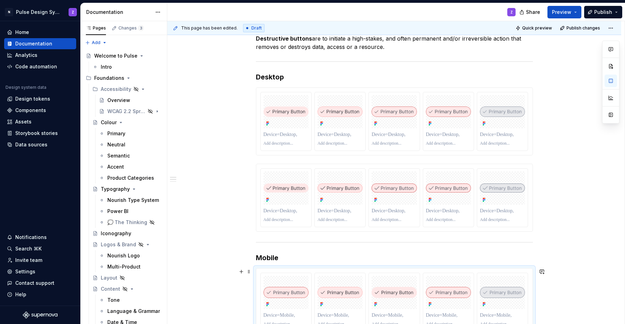
scroll to position [61, 0]
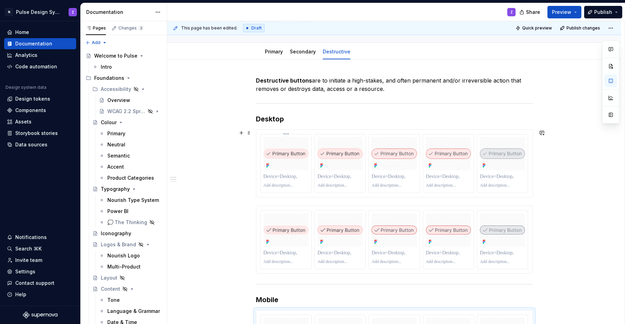
click at [274, 177] on p at bounding box center [286, 176] width 45 height 7
click at [278, 252] on p at bounding box center [286, 252] width 45 height 7
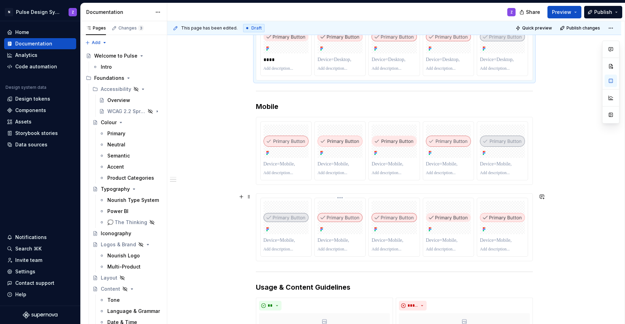
scroll to position [278, 0]
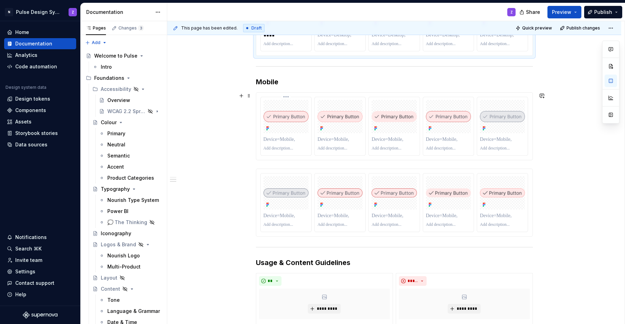
click at [278, 138] on p at bounding box center [286, 139] width 45 height 7
click at [282, 216] on p at bounding box center [286, 215] width 45 height 7
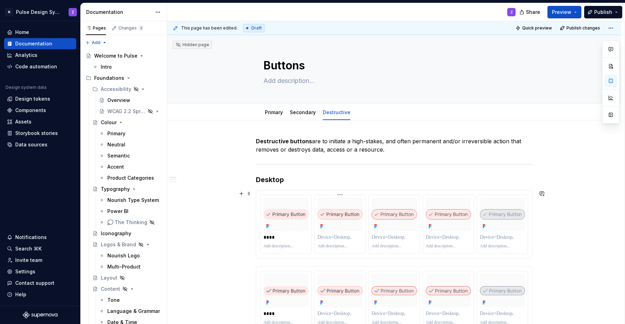
click at [334, 235] on p at bounding box center [340, 237] width 45 height 7
type textarea "*"
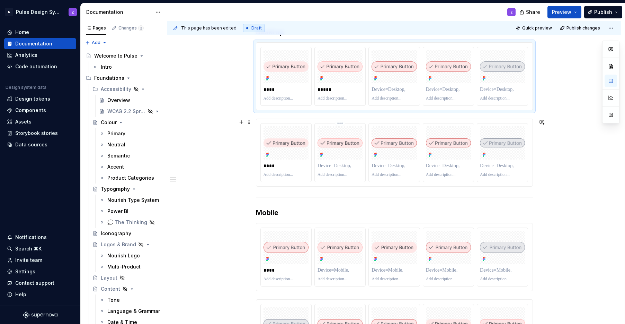
scroll to position [149, 0]
click at [339, 164] on p at bounding box center [340, 164] width 45 height 7
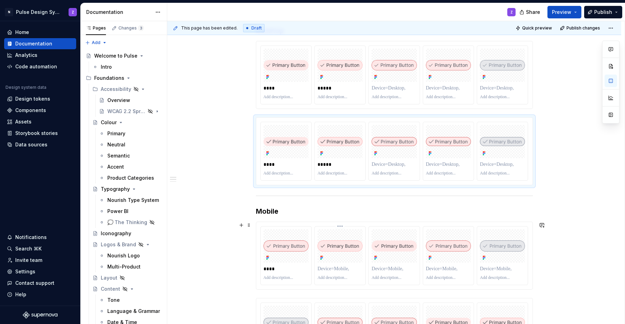
click at [335, 269] on p at bounding box center [340, 268] width 45 height 7
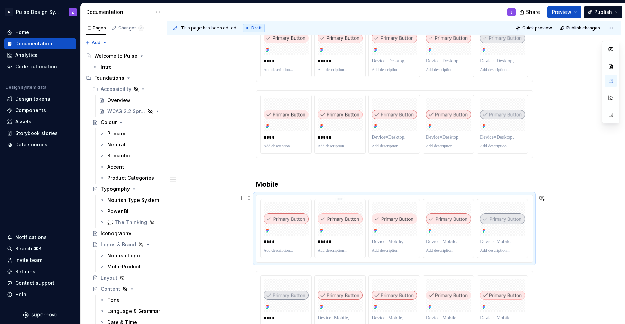
scroll to position [208, 0]
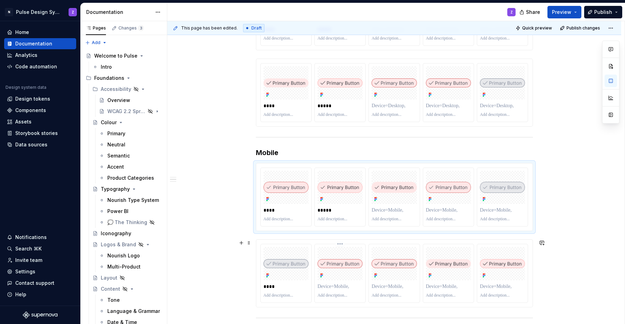
click at [335, 285] on p at bounding box center [340, 286] width 45 height 7
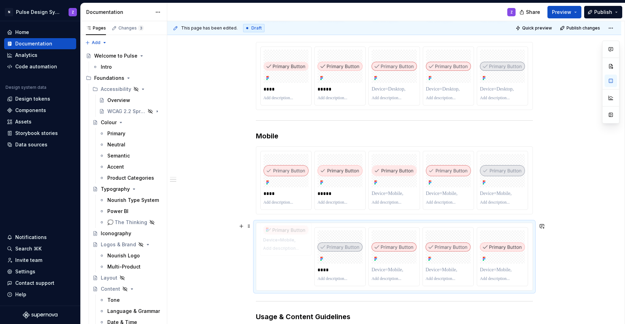
drag, startPoint x: 447, startPoint y: 262, endPoint x: 294, endPoint y: 268, distance: 152.9
click at [294, 268] on body "N Pulse Design System Z Home Documentation Analytics Code automation Design sys…" at bounding box center [312, 162] width 625 height 324
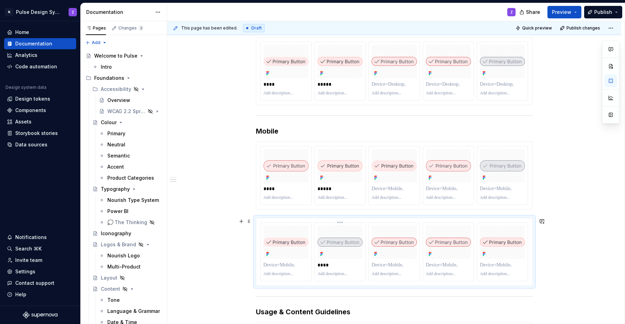
click at [320, 265] on p "****" at bounding box center [340, 264] width 45 height 7
drag, startPoint x: 492, startPoint y: 245, endPoint x: 345, endPoint y: 248, distance: 147.3
click at [345, 248] on body "N Pulse Design System Z Home Documentation Analytics Code automation Design sys…" at bounding box center [312, 162] width 625 height 324
drag, startPoint x: 383, startPoint y: 242, endPoint x: 488, endPoint y: 244, distance: 105.4
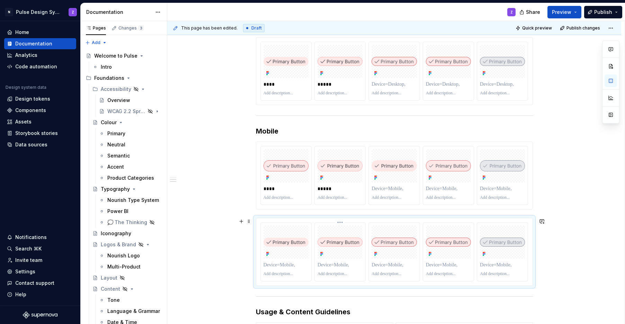
click at [330, 265] on p at bounding box center [340, 264] width 45 height 7
click at [277, 266] on p at bounding box center [286, 264] width 45 height 7
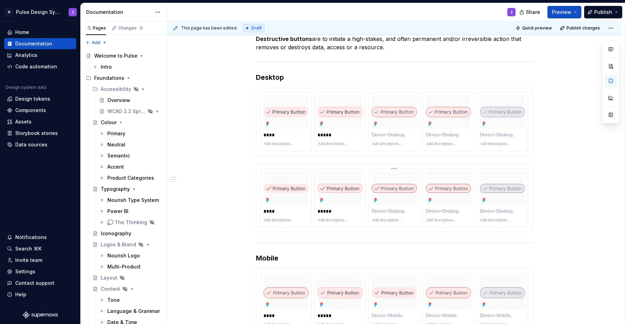
scroll to position [82, 0]
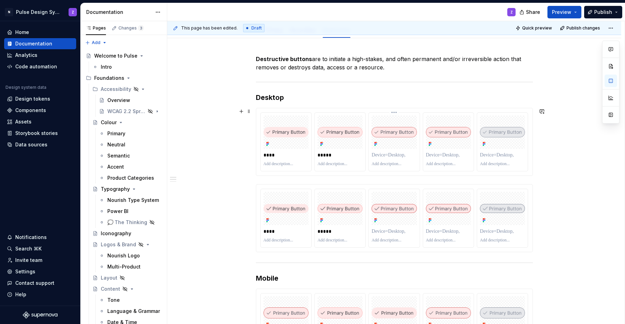
click at [385, 156] on p at bounding box center [394, 154] width 45 height 7
type textarea "*"
click at [386, 229] on p at bounding box center [394, 231] width 45 height 7
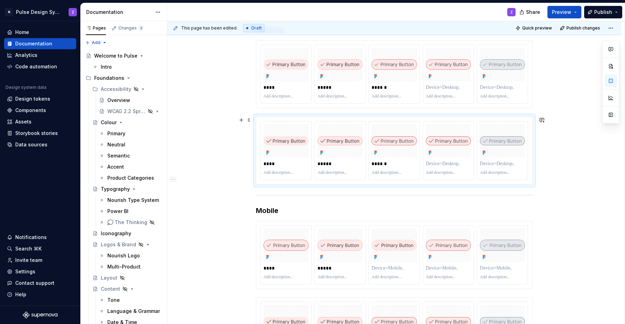
scroll to position [219, 0]
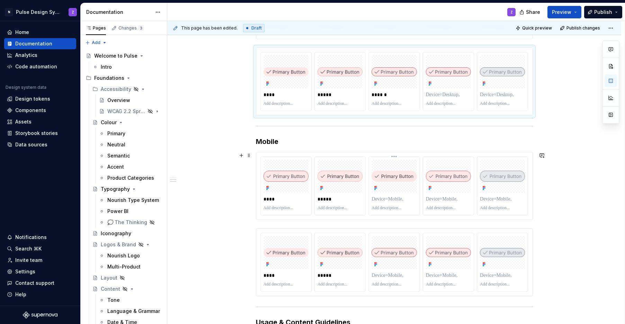
click at [393, 200] on p at bounding box center [394, 198] width 45 height 7
click at [389, 272] on p at bounding box center [394, 275] width 45 height 7
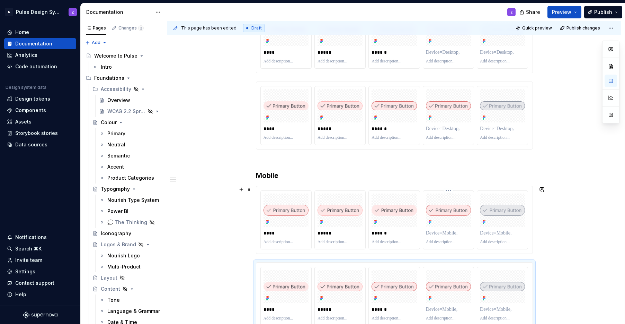
scroll to position [184, 0]
click at [450, 50] on p at bounding box center [448, 53] width 45 height 7
click at [453, 130] on p at bounding box center [448, 129] width 45 height 7
click at [446, 232] on p at bounding box center [448, 233] width 45 height 7
click at [436, 311] on p at bounding box center [448, 310] width 45 height 7
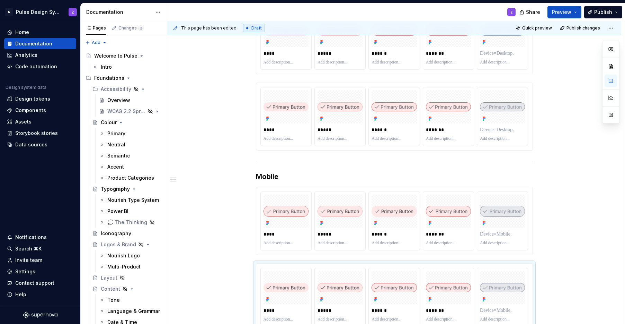
click at [492, 53] on p at bounding box center [502, 53] width 45 height 7
click at [488, 132] on p at bounding box center [502, 129] width 45 height 7
click at [497, 237] on p at bounding box center [502, 233] width 45 height 7
click at [497, 311] on p at bounding box center [502, 310] width 45 height 7
click at [272, 141] on p at bounding box center [286, 139] width 45 height 6
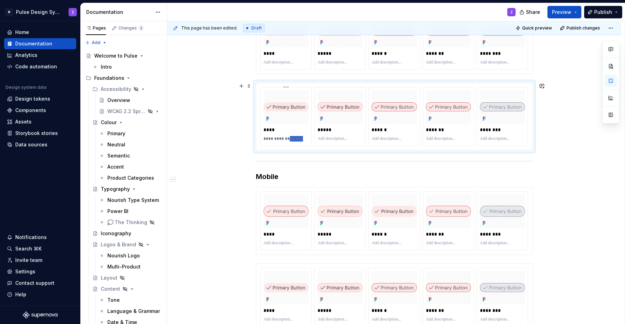
drag, startPoint x: 287, startPoint y: 140, endPoint x: 308, endPoint y: 142, distance: 21.6
click at [308, 142] on div "**********" at bounding box center [286, 138] width 45 height 8
click at [264, 139] on p "**********" at bounding box center [286, 139] width 45 height 6
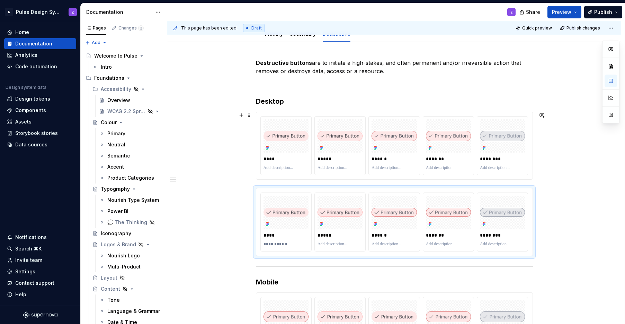
scroll to position [0, 0]
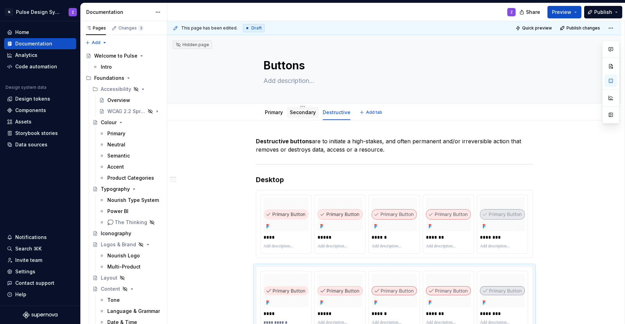
click at [299, 115] on div "Secondary" at bounding box center [303, 112] width 26 height 7
click at [301, 114] on link "Secondary" at bounding box center [303, 112] width 26 height 6
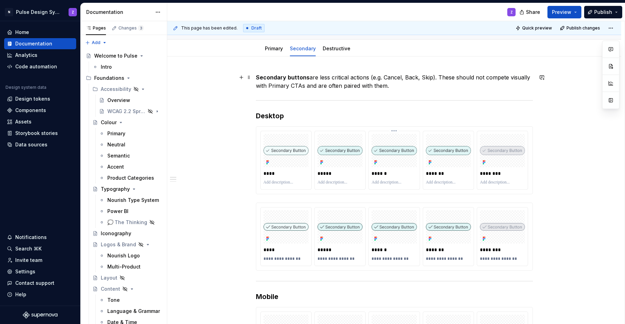
scroll to position [64, 0]
click at [327, 51] on div "Destructive" at bounding box center [337, 47] width 28 height 7
click at [340, 44] on div "Destructive" at bounding box center [337, 47] width 28 height 7
click at [338, 47] on link "Destructive" at bounding box center [337, 48] width 28 height 6
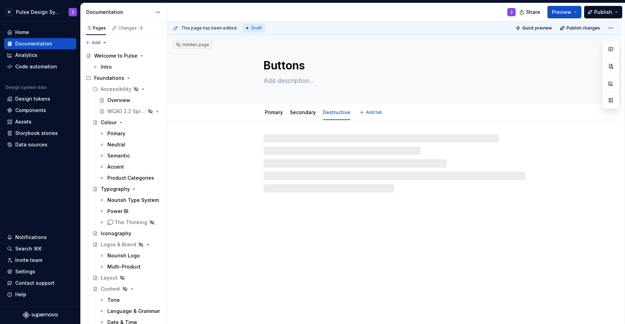
type textarea "*"
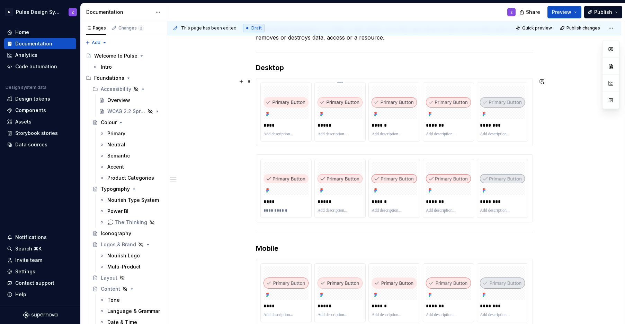
scroll to position [115, 0]
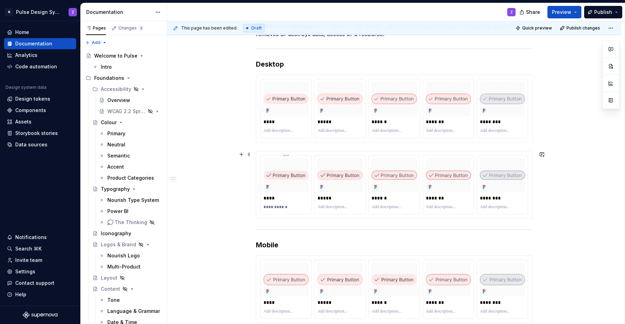
click at [264, 209] on p "**********" at bounding box center [286, 207] width 45 height 6
click at [267, 208] on p "**********" at bounding box center [286, 207] width 45 height 6
click at [344, 207] on p at bounding box center [340, 207] width 45 height 6
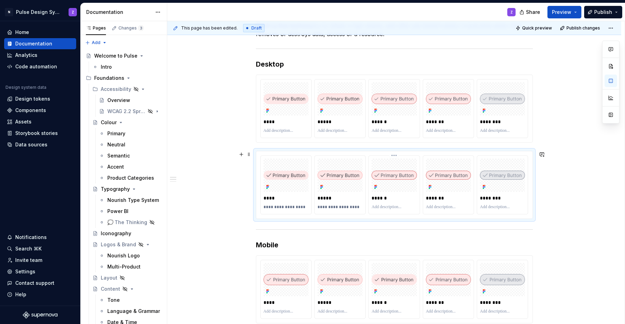
click at [391, 208] on p at bounding box center [394, 207] width 45 height 6
click at [440, 209] on p at bounding box center [448, 207] width 45 height 6
click at [481, 207] on p at bounding box center [502, 207] width 45 height 6
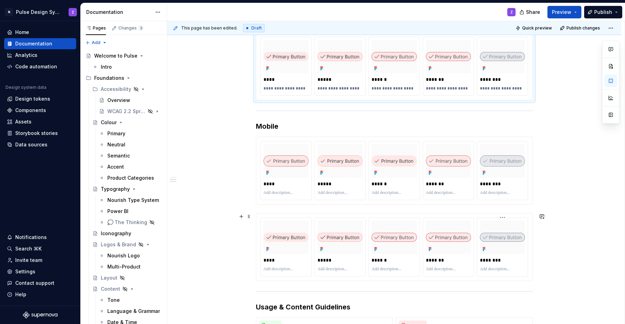
scroll to position [236, 0]
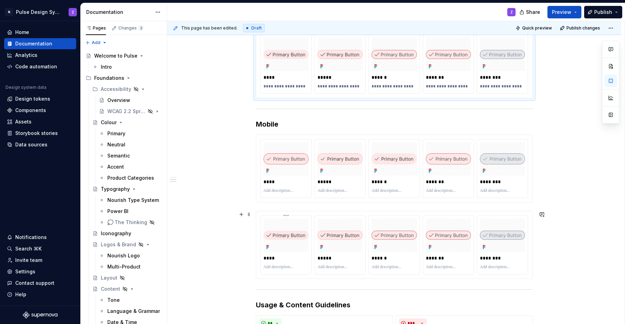
click at [269, 269] on p at bounding box center [286, 267] width 45 height 6
drag, startPoint x: 334, startPoint y: 267, endPoint x: 339, endPoint y: 267, distance: 4.9
click at [334, 267] on p at bounding box center [340, 267] width 45 height 6
click at [383, 269] on p at bounding box center [394, 267] width 45 height 6
click at [440, 267] on p at bounding box center [448, 267] width 45 height 6
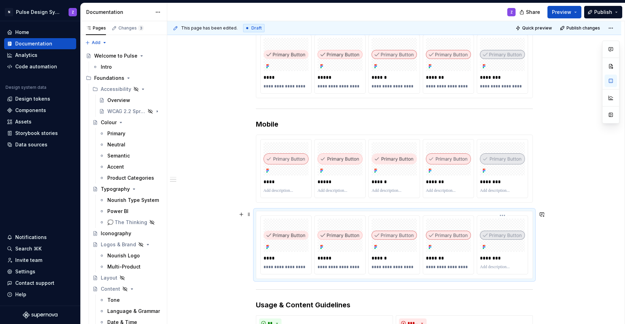
click at [484, 267] on p at bounding box center [502, 267] width 45 height 6
click at [599, 14] on span "Publish" at bounding box center [604, 12] width 18 height 7
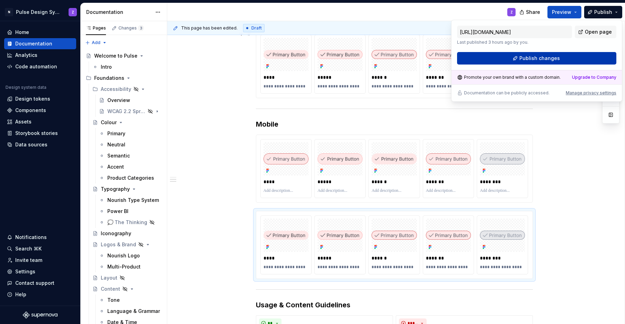
click at [551, 58] on span "Publish changes" at bounding box center [540, 58] width 41 height 7
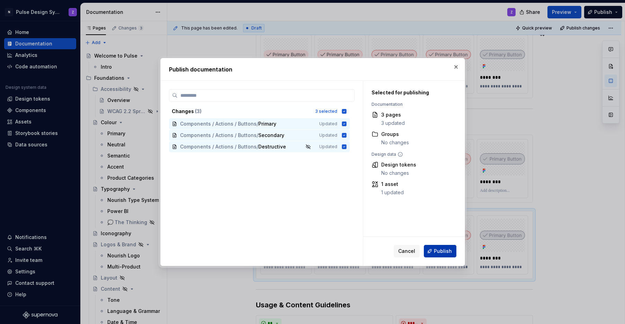
click at [438, 254] on span "Publish" at bounding box center [443, 250] width 18 height 7
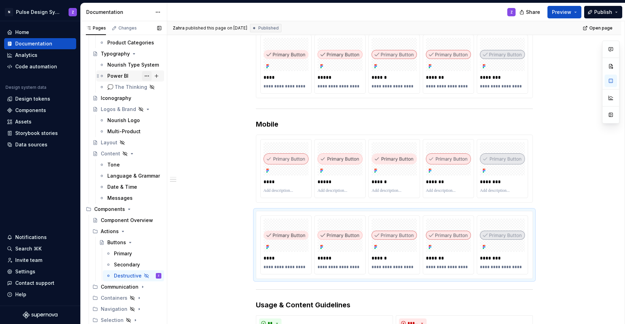
scroll to position [235, 0]
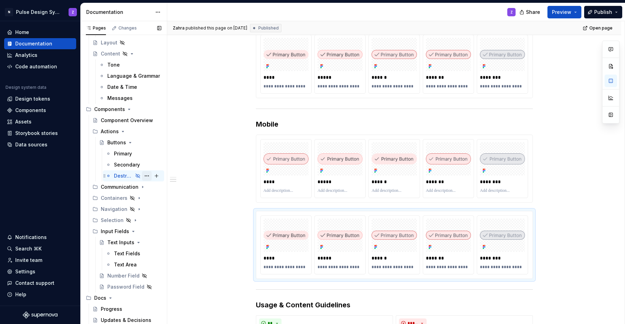
click at [144, 177] on button "Page tree" at bounding box center [147, 176] width 10 height 10
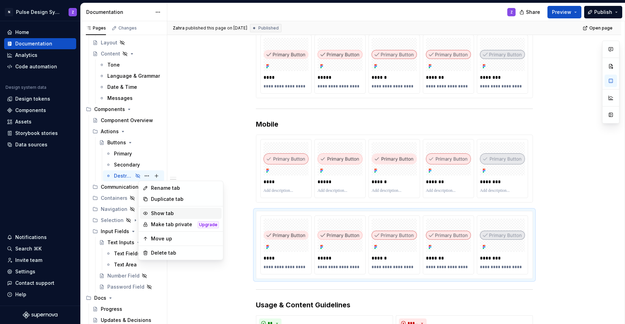
click at [167, 214] on div "Show tab" at bounding box center [185, 213] width 68 height 7
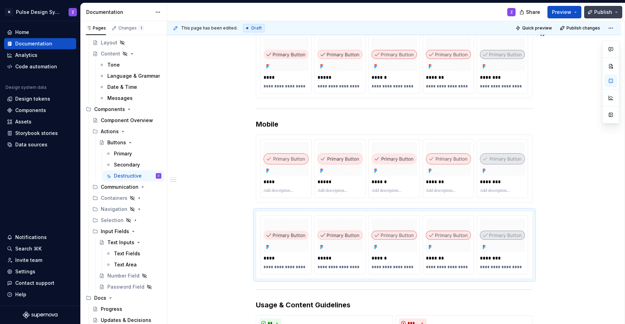
click at [613, 12] on button "Publish" at bounding box center [604, 12] width 38 height 12
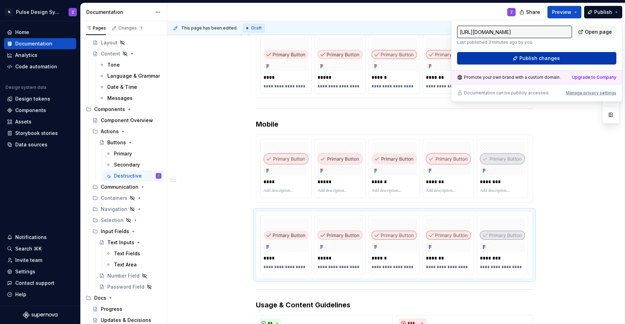
click at [544, 58] on span "Publish changes" at bounding box center [540, 58] width 41 height 7
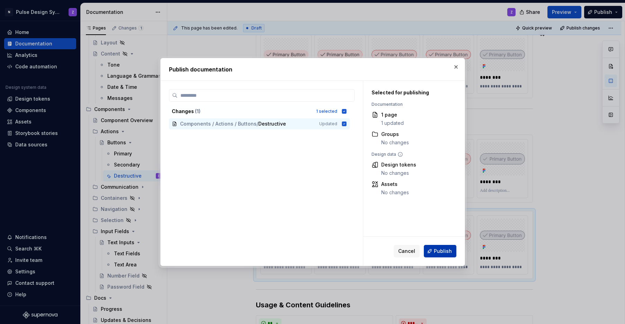
click at [438, 251] on span "Publish" at bounding box center [443, 250] width 18 height 7
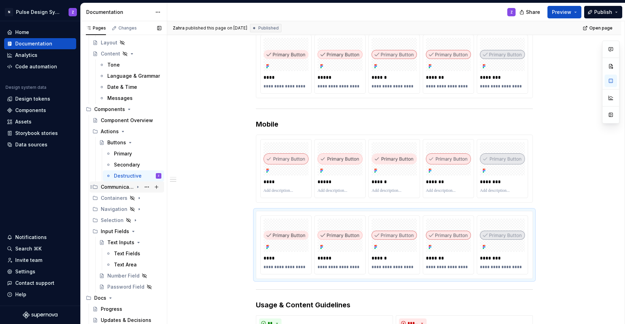
click at [135, 186] on icon "Page tree" at bounding box center [138, 187] width 6 height 6
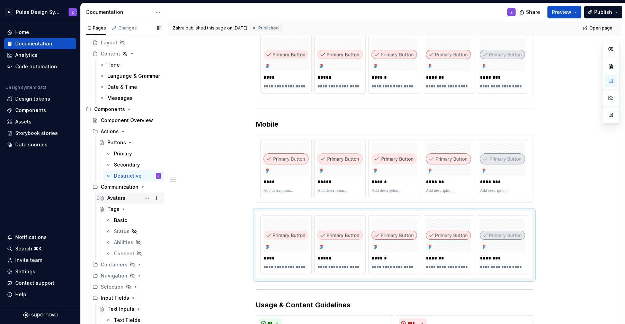
click at [117, 197] on div "Avatars" at bounding box center [116, 197] width 18 height 7
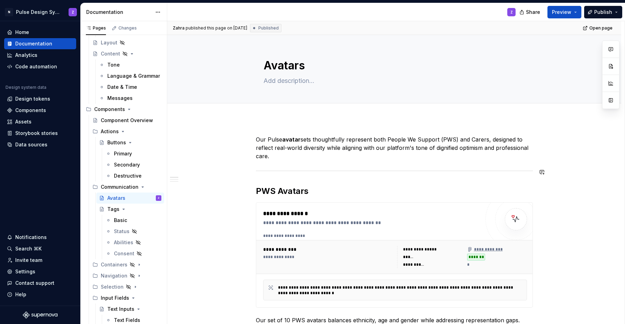
scroll to position [57, 0]
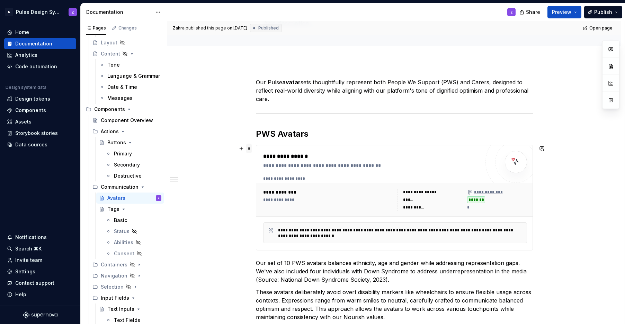
click at [249, 149] on span at bounding box center [249, 148] width 6 height 10
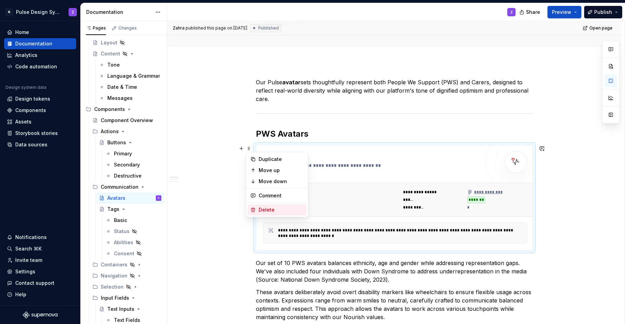
click at [271, 207] on div "Delete" at bounding box center [281, 209] width 45 height 7
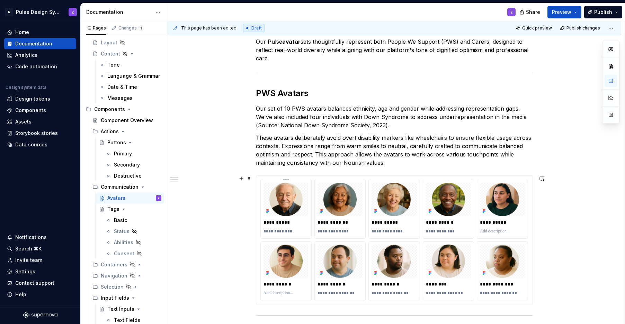
scroll to position [243, 0]
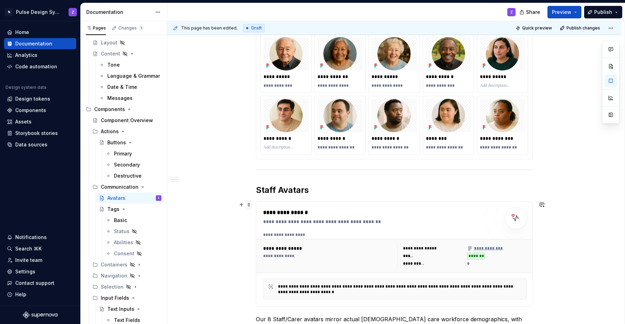
click at [248, 205] on span at bounding box center [249, 205] width 6 height 10
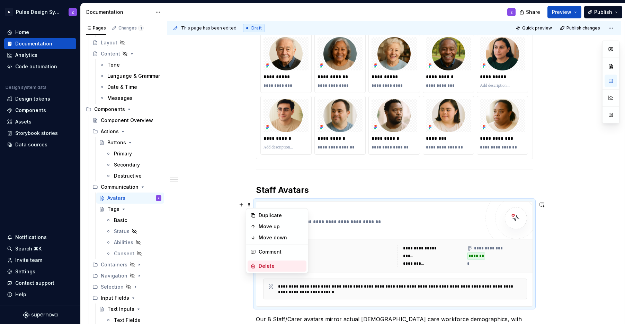
click at [274, 265] on div "Delete" at bounding box center [281, 265] width 45 height 7
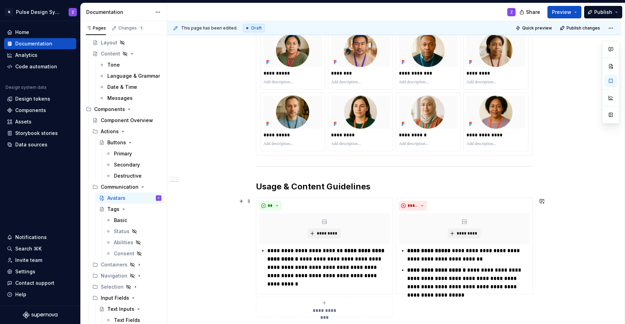
scroll to position [505, 0]
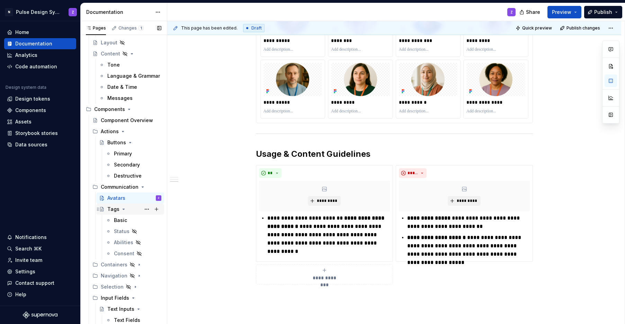
click at [111, 209] on div "Tags" at bounding box center [113, 208] width 12 height 7
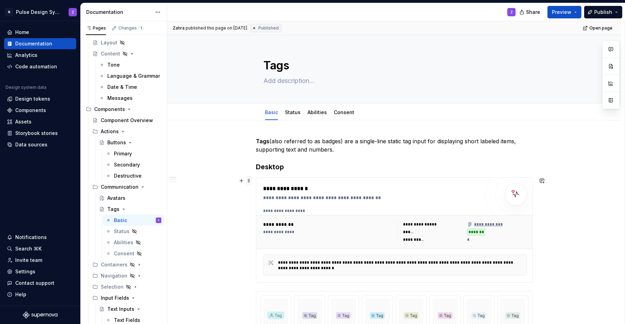
click at [250, 182] on span at bounding box center [249, 181] width 6 height 10
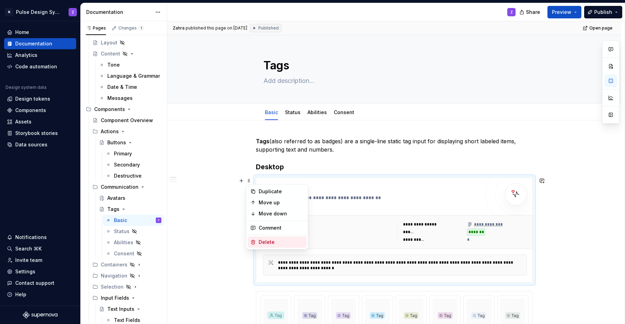
click at [272, 242] on div "Delete" at bounding box center [281, 241] width 45 height 7
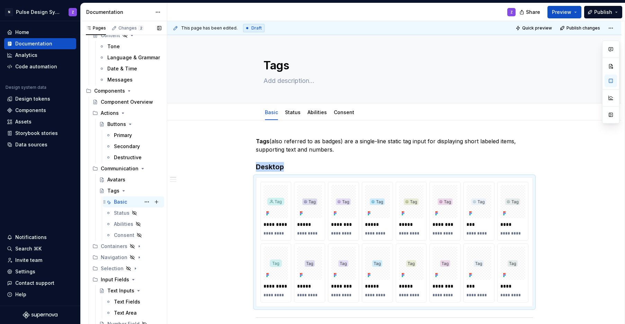
scroll to position [294, 0]
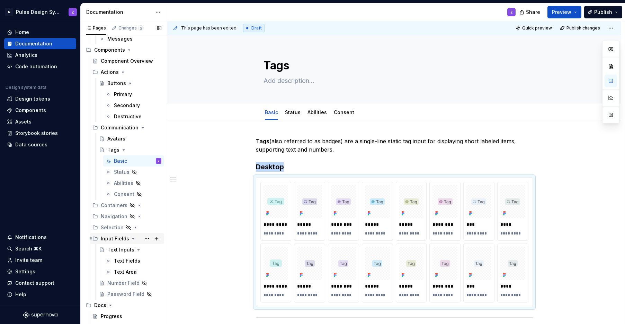
click at [111, 237] on div "Input Fields" at bounding box center [115, 238] width 28 height 7
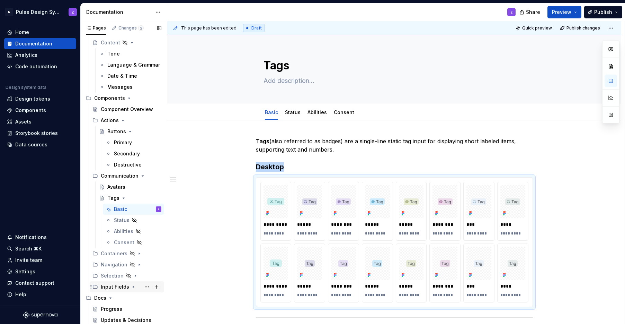
scroll to position [246, 0]
click at [113, 285] on div "Input Fields" at bounding box center [115, 286] width 28 height 7
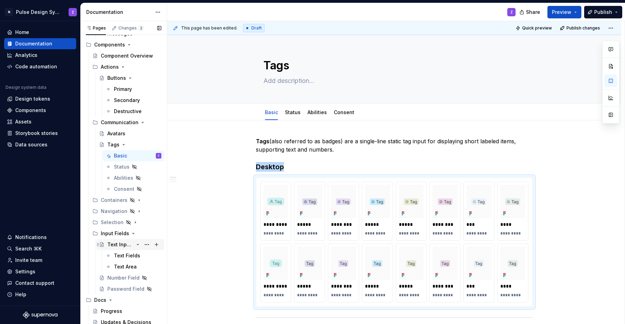
scroll to position [301, 0]
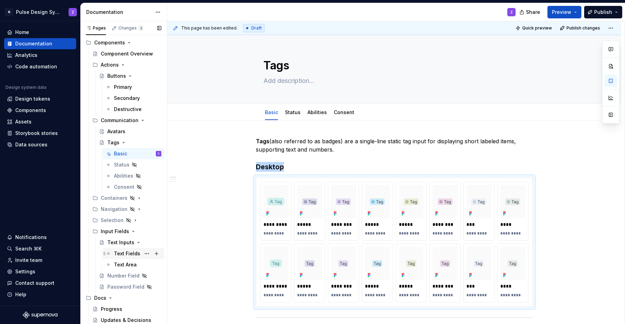
click at [121, 253] on div "Text Fields" at bounding box center [127, 253] width 26 height 7
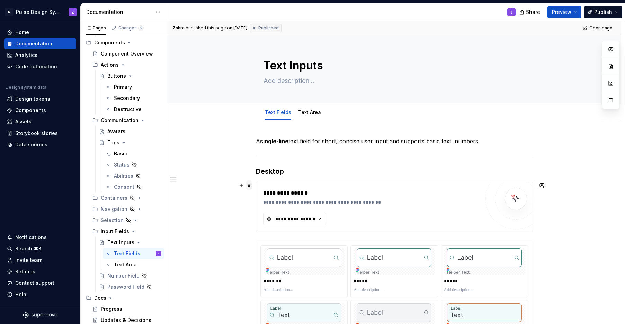
click at [249, 186] on span at bounding box center [249, 185] width 6 height 10
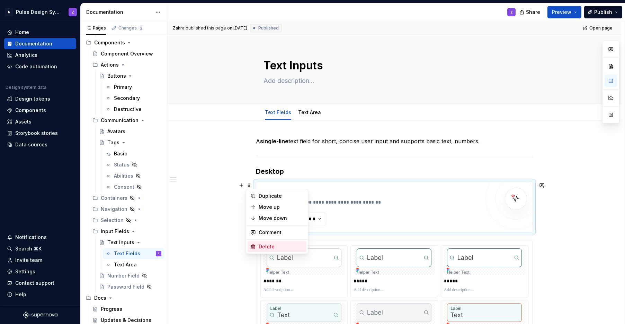
click at [260, 243] on div "Delete" at bounding box center [281, 246] width 45 height 7
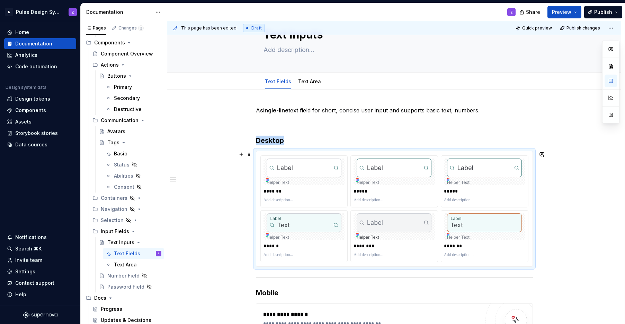
scroll to position [138, 0]
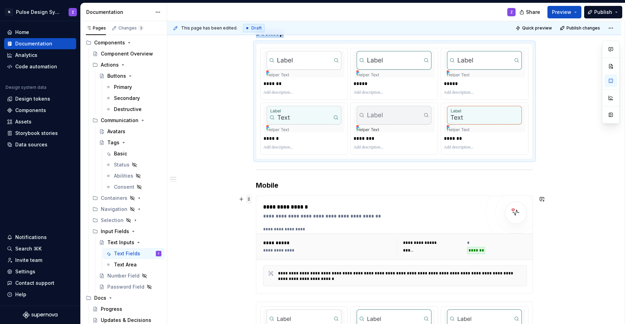
click at [251, 200] on span at bounding box center [249, 199] width 6 height 10
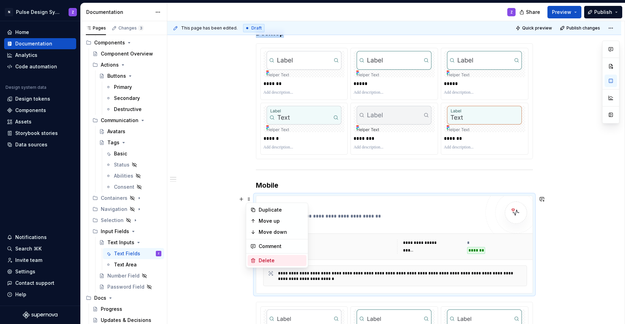
click at [260, 258] on div "Delete" at bounding box center [281, 260] width 45 height 7
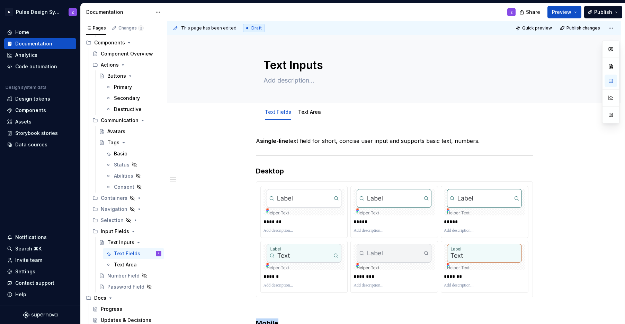
scroll to position [0, 0]
click at [306, 113] on link "Text Area" at bounding box center [309, 112] width 23 height 6
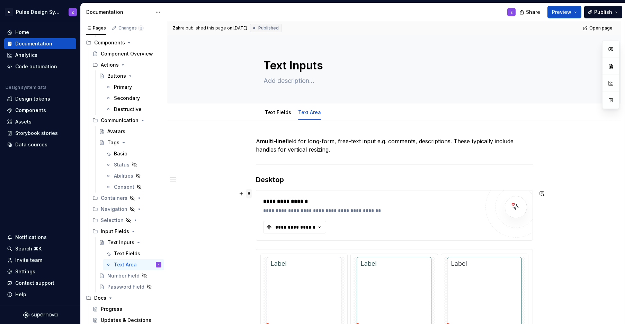
click at [250, 194] on span at bounding box center [249, 193] width 6 height 10
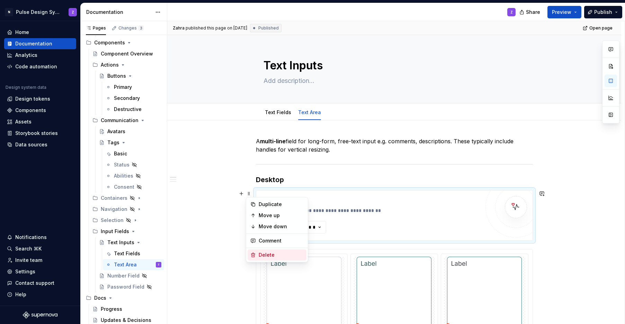
click at [263, 252] on div "Delete" at bounding box center [281, 254] width 45 height 7
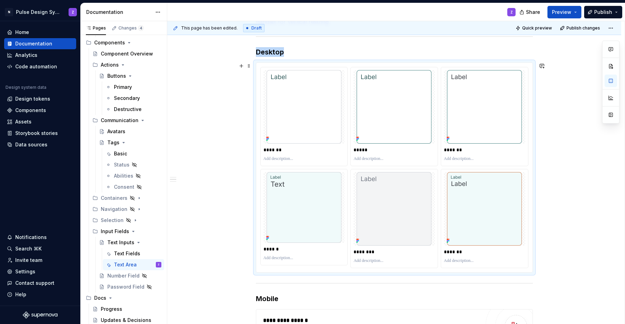
scroll to position [207, 0]
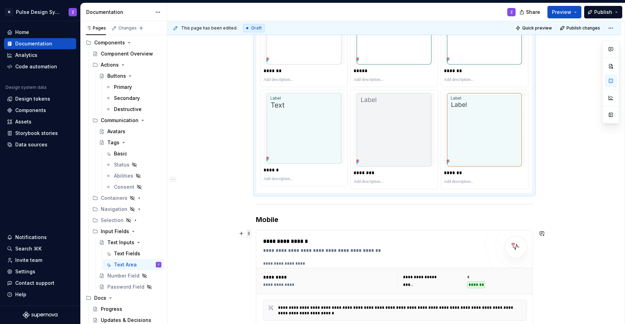
click at [249, 234] on span at bounding box center [249, 233] width 6 height 10
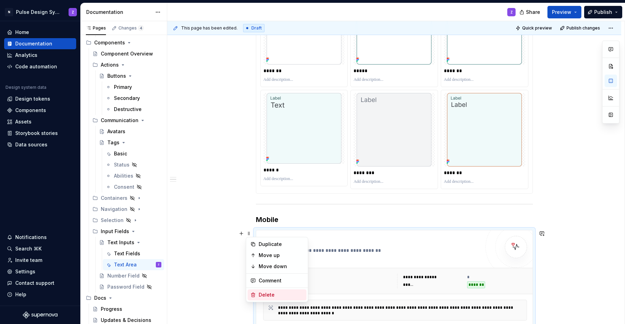
click at [264, 291] on div "Delete" at bounding box center [281, 294] width 45 height 7
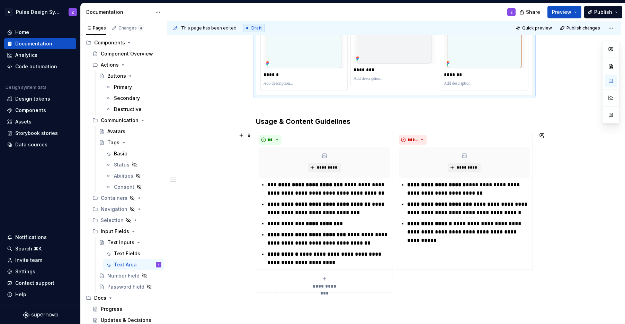
scroll to position [561, 0]
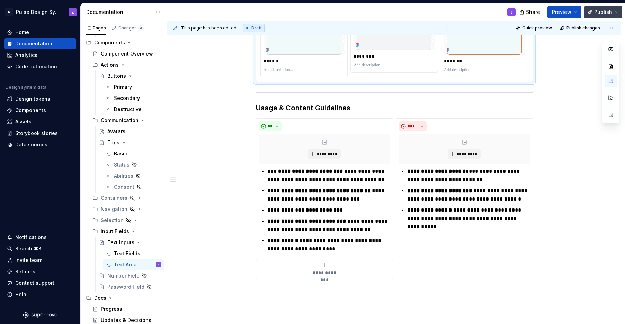
click at [598, 13] on span "Publish" at bounding box center [604, 12] width 18 height 7
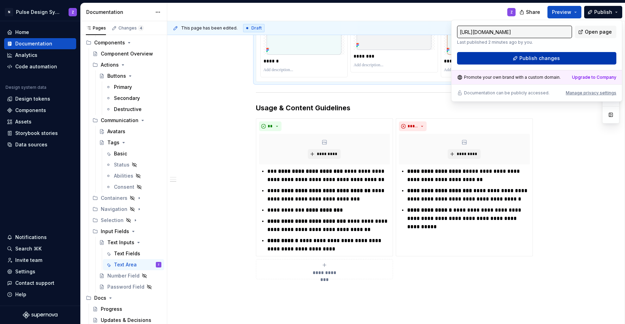
click at [551, 56] on span "Publish changes" at bounding box center [540, 58] width 41 height 7
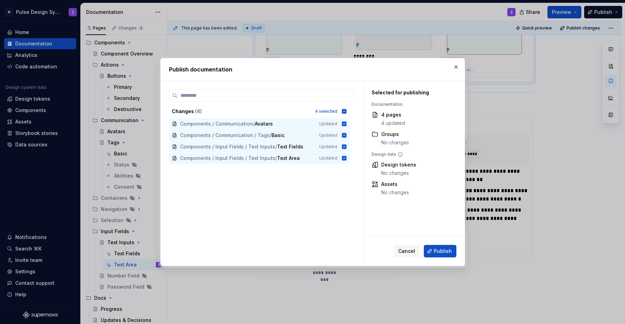
click at [443, 252] on span "Publish" at bounding box center [443, 250] width 18 height 7
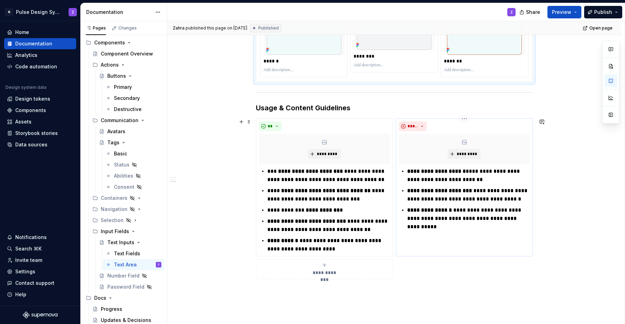
type textarea "*"
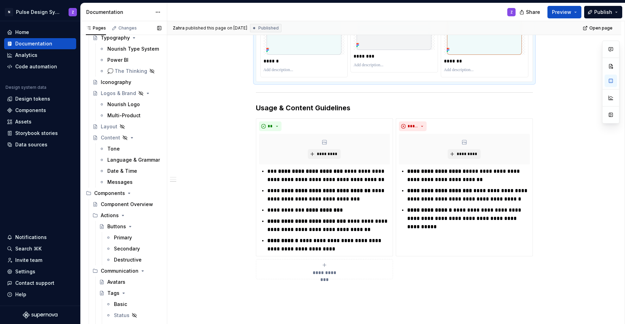
scroll to position [146, 0]
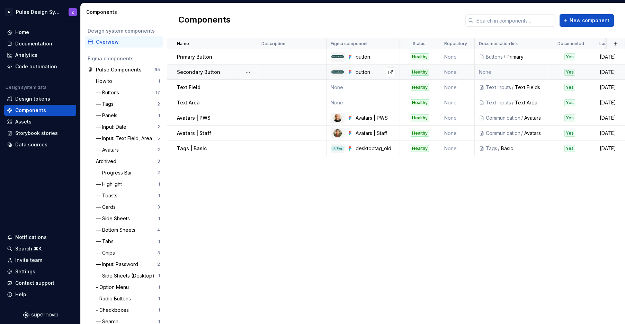
click at [376, 73] on div "button" at bounding box center [376, 72] width 40 height 7
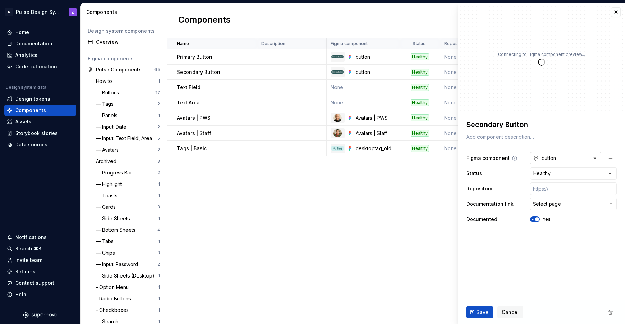
type textarea "*"
click at [569, 158] on button "button" at bounding box center [565, 158] width 71 height 12
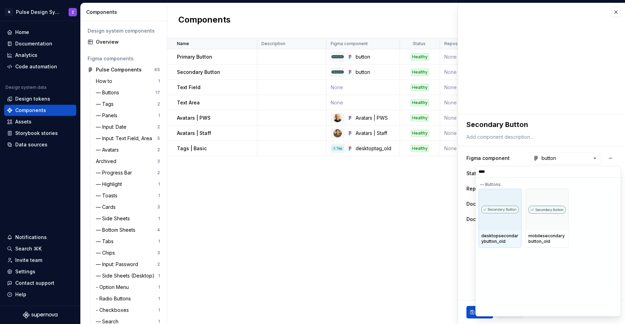
type input "*****"
click at [509, 205] on img at bounding box center [500, 209] width 37 height 8
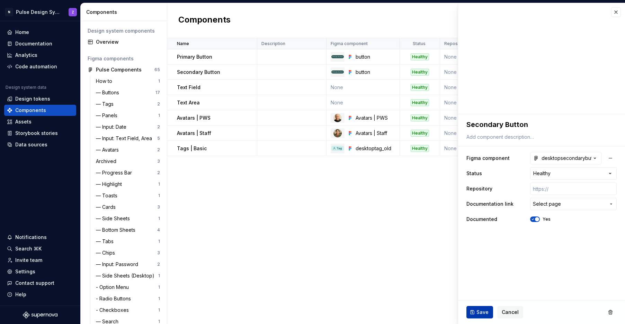
click at [478, 309] on span "Save" at bounding box center [483, 311] width 12 height 7
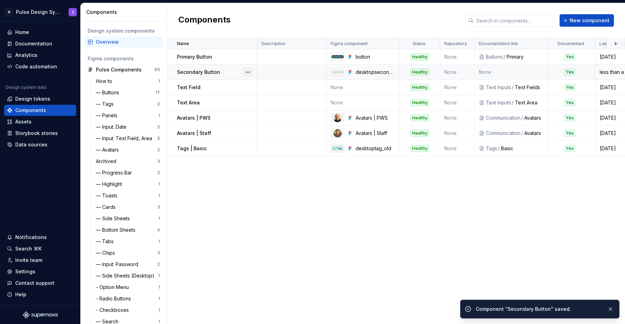
click at [248, 72] on button "button" at bounding box center [248, 72] width 10 height 10
click at [258, 212] on html "N Pulse Design System Z Home Documentation Analytics Code automation Design sys…" at bounding box center [312, 162] width 625 height 324
click at [258, 212] on div "Name Description Figma component Status Repository Documentation link Documente…" at bounding box center [396, 180] width 458 height 285
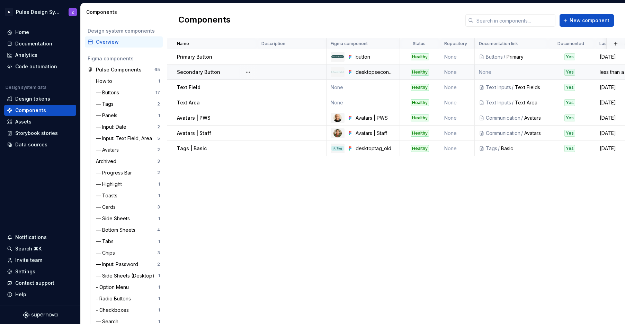
click at [201, 70] on p "Secondary Button" at bounding box center [198, 72] width 43 height 7
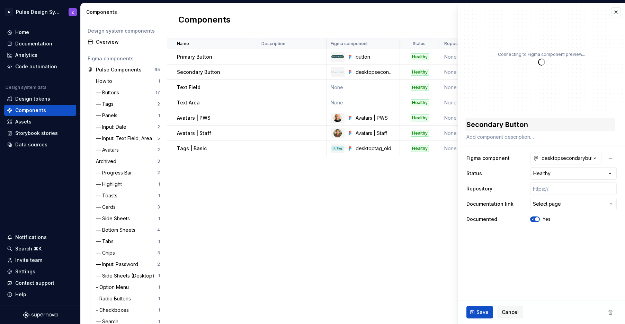
type textarea "*"
click at [555, 155] on div "desktopsecondarybutton_old" at bounding box center [563, 158] width 58 height 7
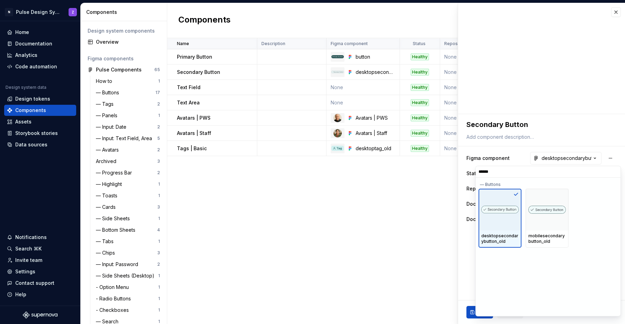
type input "*******"
click at [393, 212] on html "N Pulse Design System Z Home Documentation Analytics Code automation Design sys…" at bounding box center [312, 162] width 625 height 324
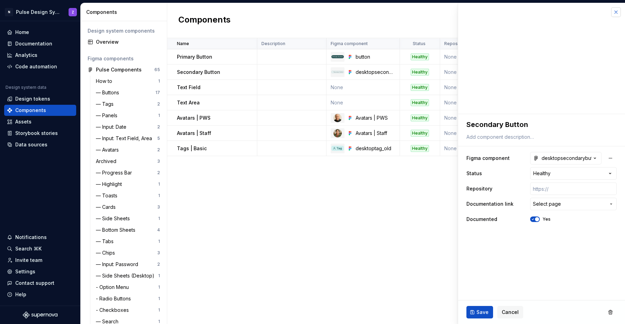
click at [619, 14] on button "button" at bounding box center [617, 12] width 10 height 10
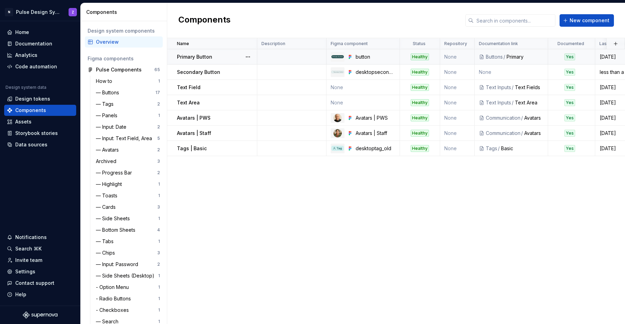
click at [222, 56] on div "Primary Button" at bounding box center [217, 56] width 80 height 7
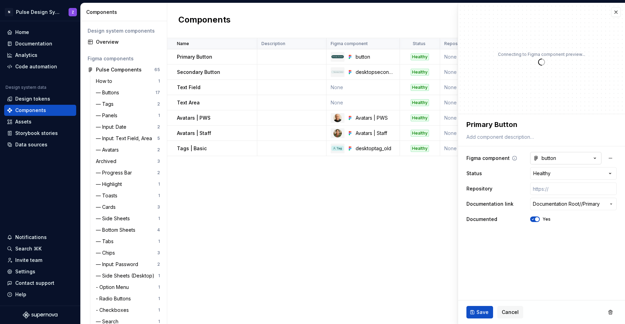
click at [568, 155] on button "button" at bounding box center [565, 158] width 71 height 12
type textarea "*"
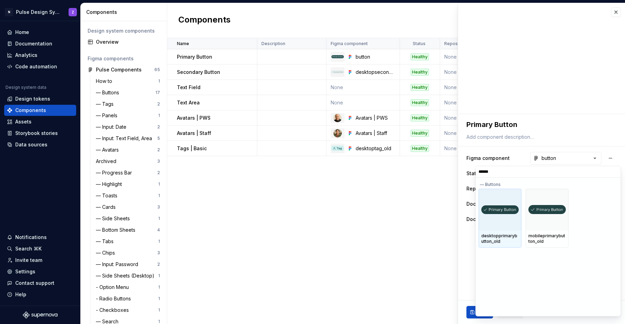
type input "*******"
click at [499, 218] on div at bounding box center [500, 209] width 43 height 42
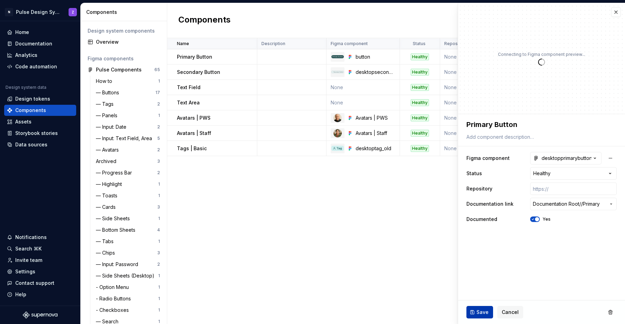
click at [484, 307] on button "Save" at bounding box center [480, 312] width 27 height 12
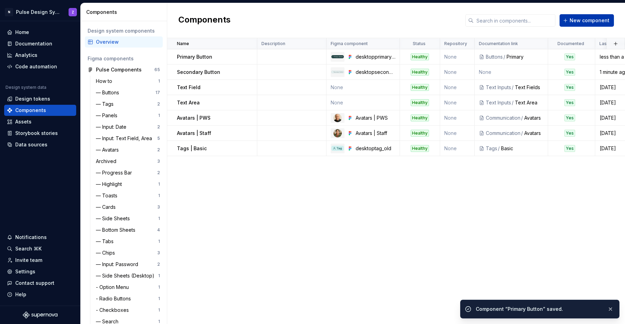
click at [594, 23] on span "New component" at bounding box center [590, 20] width 40 height 7
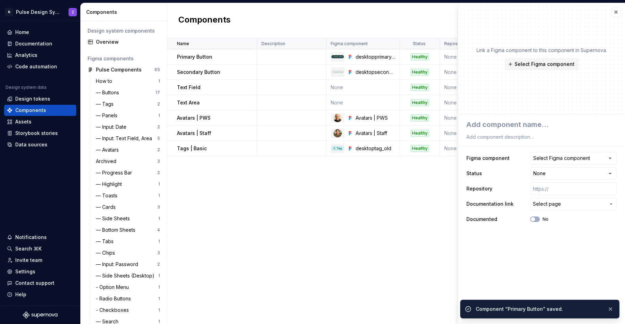
type textarea "*"
type textarea "D"
type textarea "*"
type textarea "De"
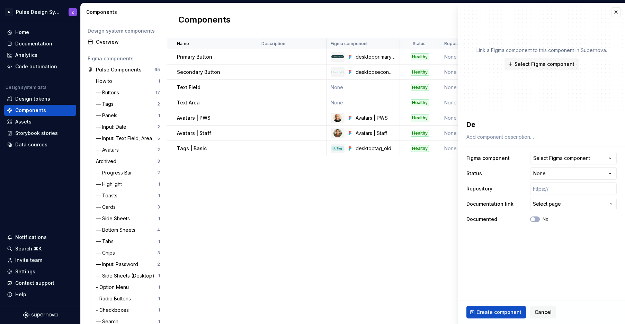
type textarea "*"
type textarea "Des"
type textarea "*"
type textarea "Dest"
type textarea "*"
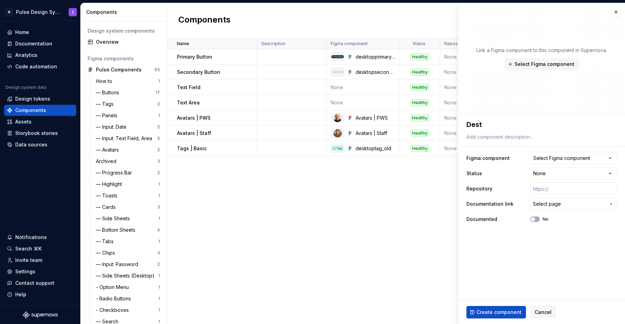
type textarea "Destr"
type textarea "*"
type textarea "Destru"
type textarea "*"
type textarea "Destruc"
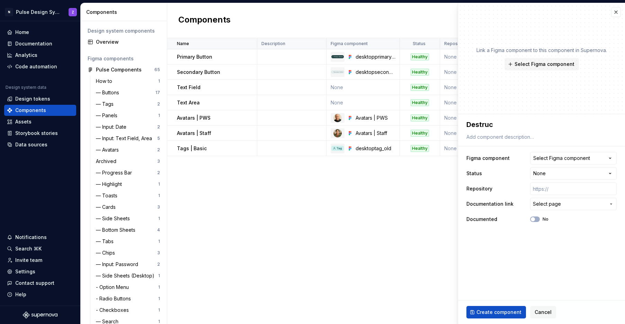
type textarea "*"
type textarea "Destruct"
type textarea "*"
type textarea "Destructi"
type textarea "*"
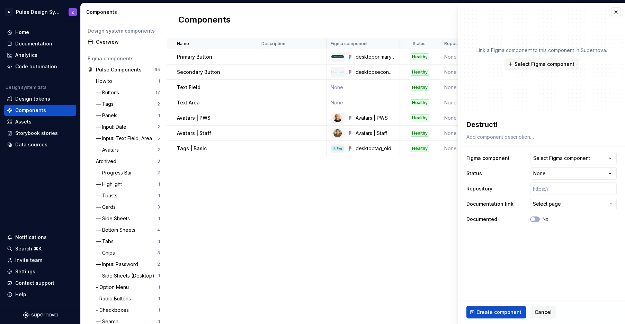
type textarea "Destructiv"
type textarea "*"
type textarea "Destructive"
type textarea "*"
type textarea "Destructive"
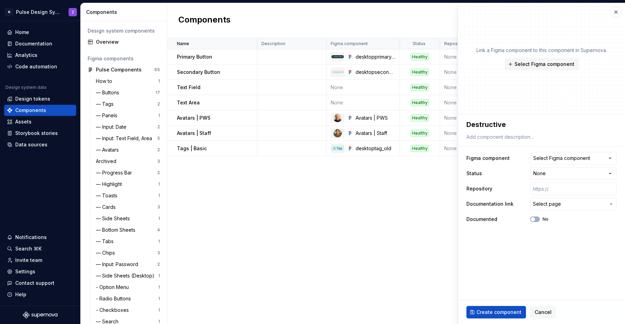
type textarea "*"
type textarea "Destructive B"
type textarea "*"
type textarea "Destructive Bu"
type textarea "*"
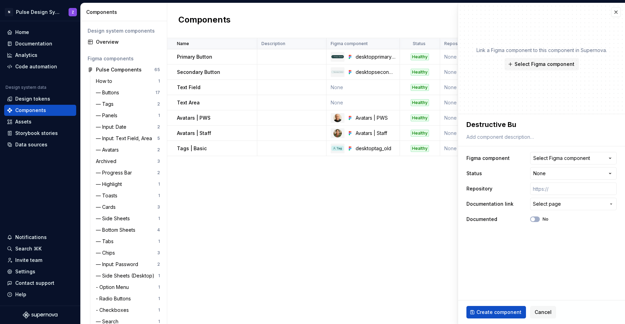
type textarea "Destructive But"
type textarea "*"
type textarea "Destructive Butt"
type textarea "*"
type textarea "Destructive Butto"
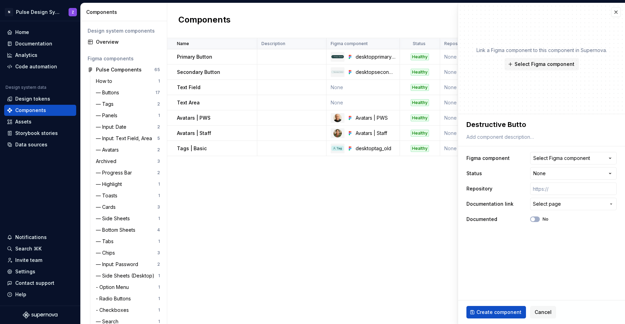
type textarea "*"
type textarea "Destructive Button"
click at [547, 157] on div "Select Figma component" at bounding box center [562, 158] width 57 height 7
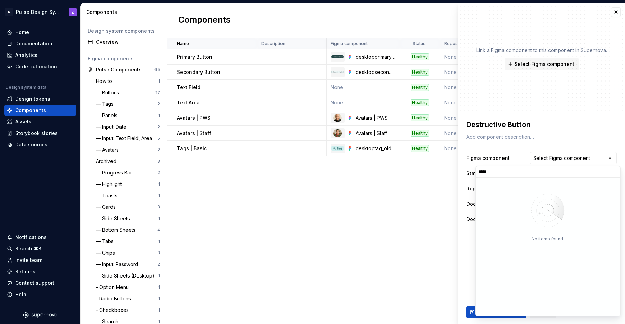
type input "******"
click at [484, 154] on html "N Pulse Design System Z Home Documentation Analytics Code automation Design sys…" at bounding box center [312, 162] width 625 height 324
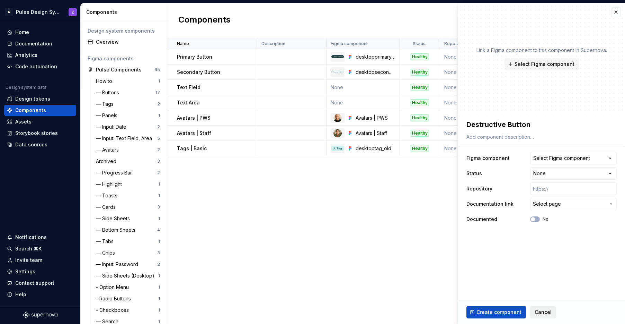
click at [545, 308] on span "Cancel" at bounding box center [543, 311] width 17 height 7
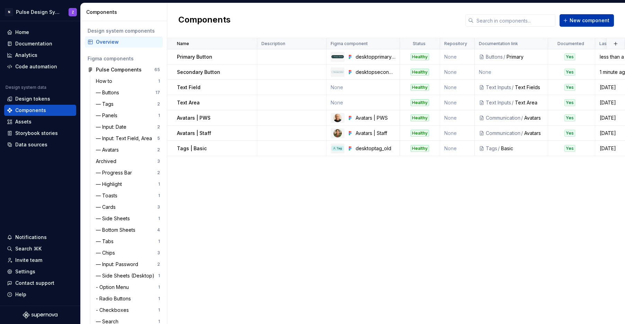
click at [597, 20] on span "New component" at bounding box center [590, 20] width 40 height 7
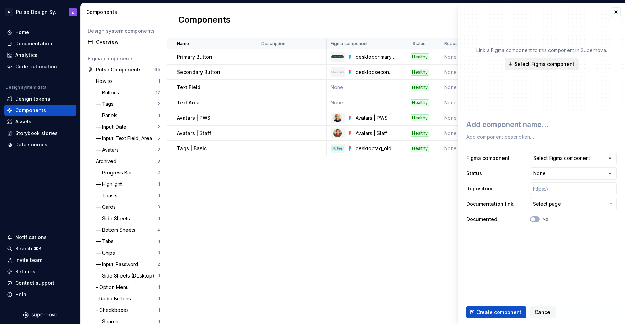
click at [557, 62] on span "Select Figma component" at bounding box center [545, 64] width 60 height 7
type textarea "*"
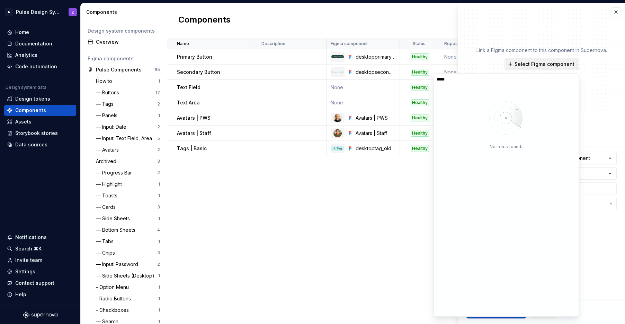
type input "******"
click at [498, 54] on div "Link a Figma component to this component in Supernova. Select Figma component" at bounding box center [542, 59] width 131 height 24
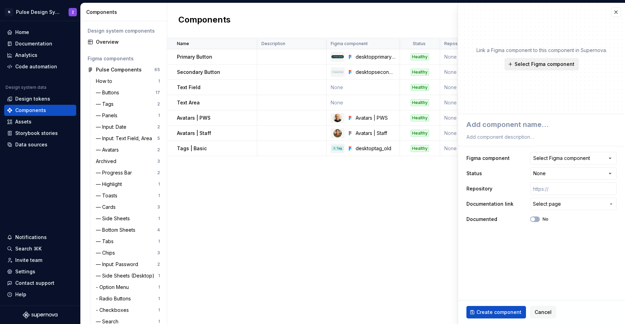
click at [533, 65] on span "Select Figma component" at bounding box center [545, 64] width 60 height 7
type textarea "*"
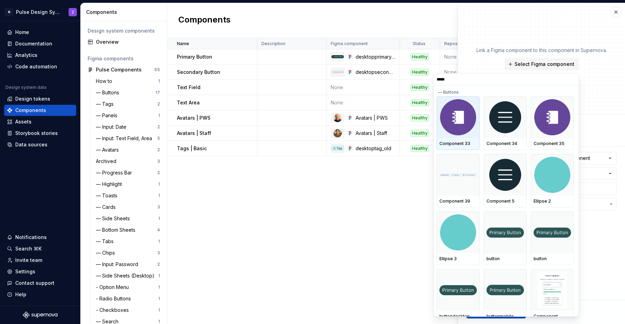
type input "******"
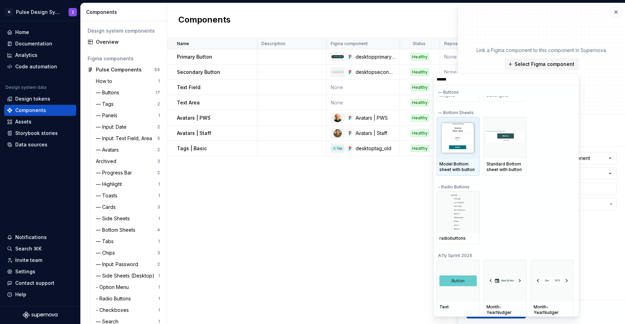
scroll to position [398, 0]
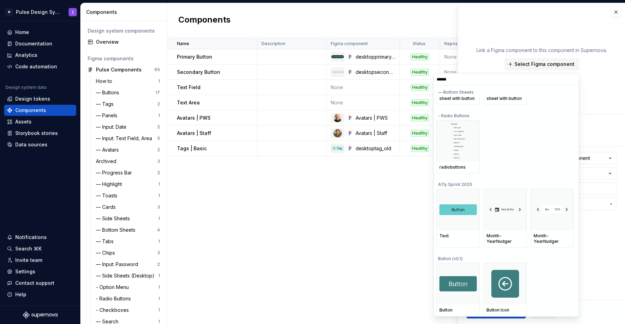
type textarea "*"
click at [611, 76] on div "Link a Figma component to this component in Supernova. Select Figma component" at bounding box center [541, 58] width 167 height 111
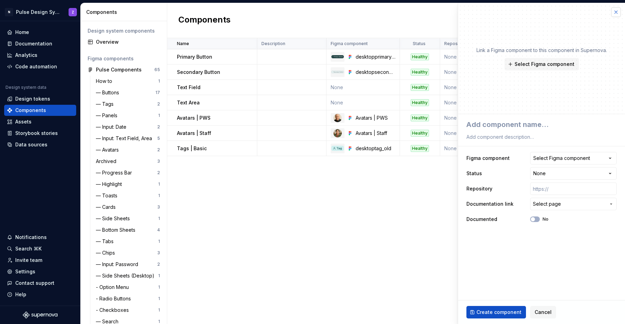
click at [615, 12] on button "button" at bounding box center [617, 12] width 10 height 10
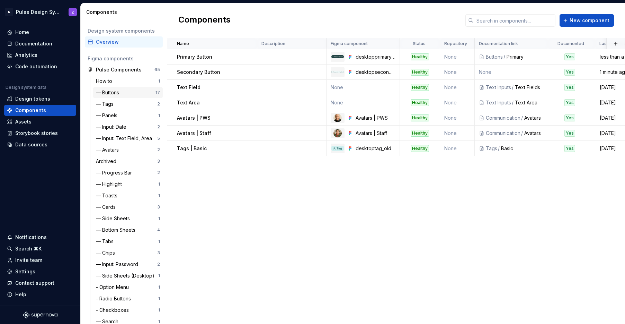
click at [112, 88] on div "— Buttons 17" at bounding box center [128, 92] width 70 height 11
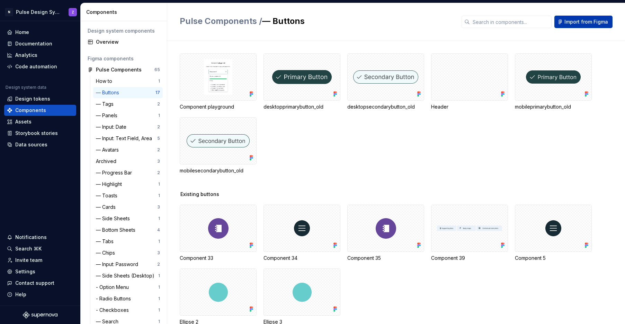
click at [577, 25] on span "Import from Figma" at bounding box center [587, 21] width 44 height 7
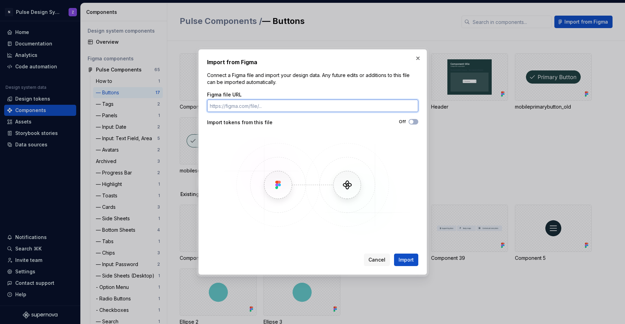
paste input "https://www.figma.com/design/4aH6RUyKkttaRIkqfhMH0P/Pulse-Components?node-id=10…"
type input "https://www.figma.com/design/4aH6RUyKkttaRIkqfhMH0P/Pulse-Components?node-id=10…"
click at [394, 253] on button "Import" at bounding box center [406, 259] width 24 height 12
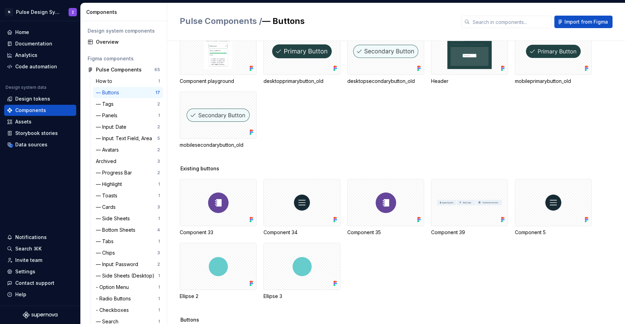
scroll to position [0, 0]
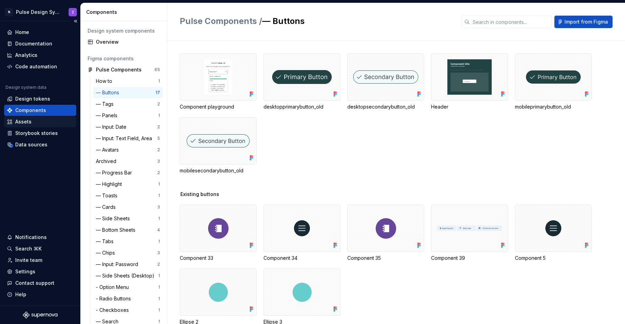
click at [40, 122] on div "Assets" at bounding box center [40, 121] width 67 height 7
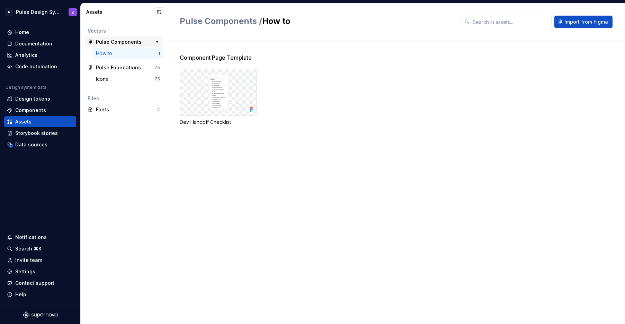
click at [115, 40] on div "Pulse Components" at bounding box center [119, 41] width 46 height 7
click at [115, 51] on div "How to" at bounding box center [127, 53] width 62 height 7
click at [21, 147] on div "Data sources" at bounding box center [31, 144] width 32 height 7
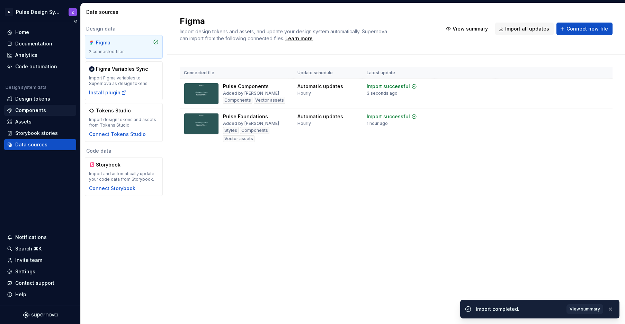
click at [30, 109] on div "Components" at bounding box center [30, 110] width 31 height 7
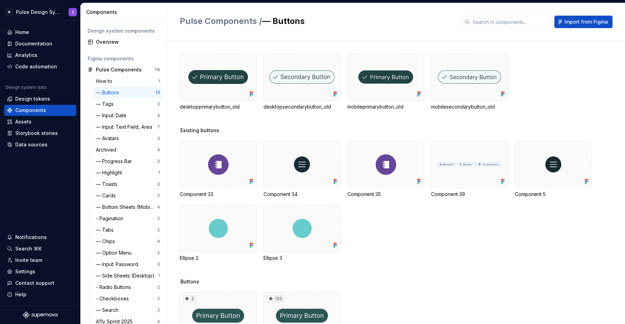
click at [363, 128] on div "Existing buttons" at bounding box center [403, 130] width 446 height 7
click at [439, 123] on div "desktopprimarybutton_old desktopsecondarybutton_old mobileprimarybutton_old mob…" at bounding box center [403, 89] width 446 height 73
click at [27, 146] on div "Data sources" at bounding box center [31, 144] width 32 height 7
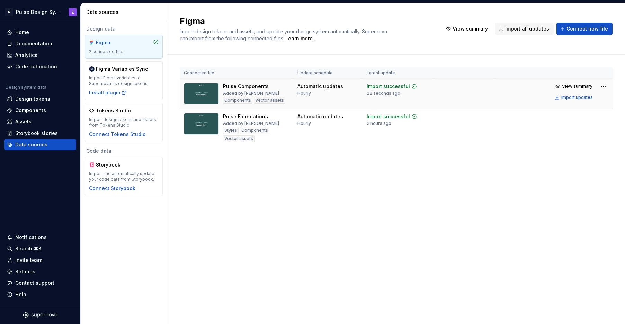
click at [218, 90] on img at bounding box center [201, 93] width 35 height 21
click at [578, 85] on span "View summary" at bounding box center [577, 87] width 30 height 6
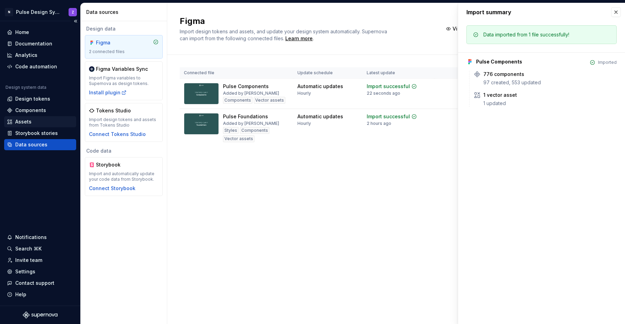
click at [30, 120] on div "Assets" at bounding box center [23, 121] width 16 height 7
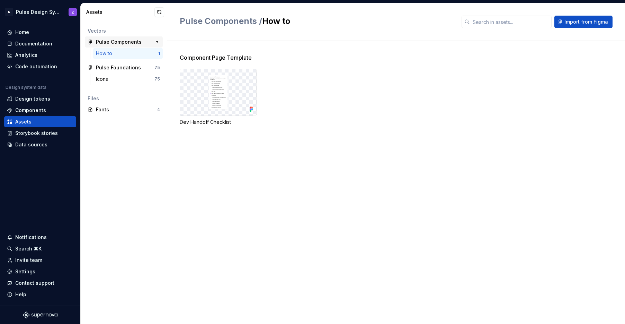
click at [112, 43] on div "Pulse Components" at bounding box center [119, 41] width 46 height 7
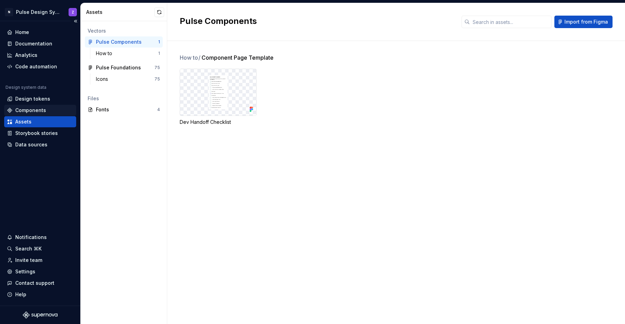
click at [35, 108] on div "Components" at bounding box center [30, 110] width 31 height 7
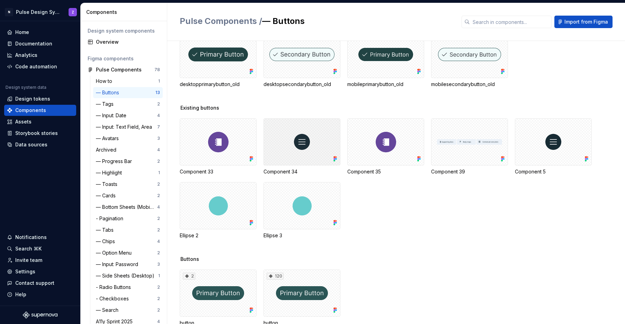
scroll to position [42, 0]
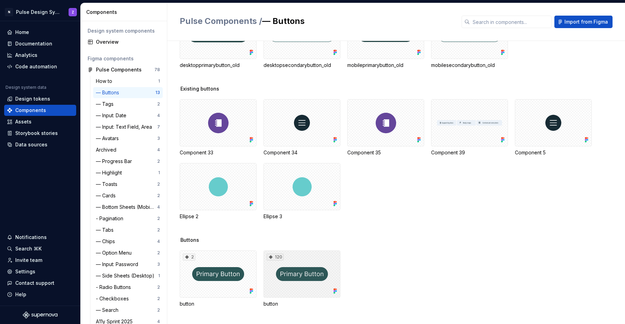
click at [299, 287] on div "120" at bounding box center [302, 273] width 77 height 47
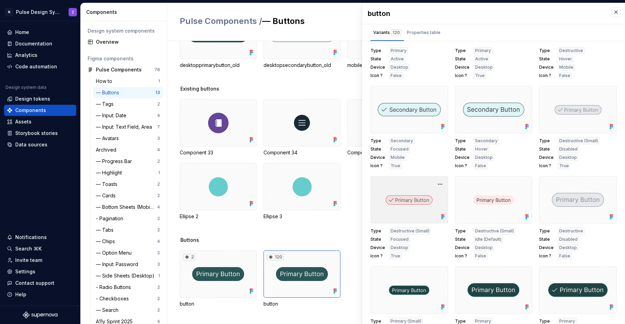
scroll to position [53, 0]
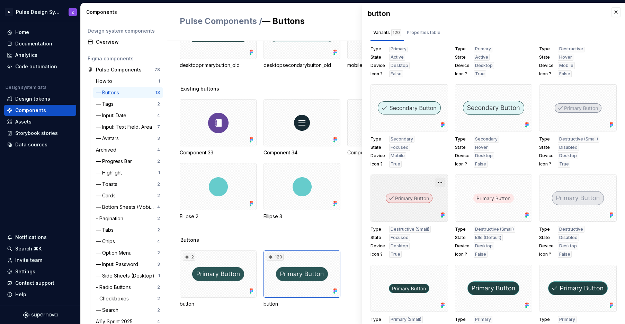
click at [438, 183] on button "button" at bounding box center [441, 182] width 10 height 10
click at [324, 222] on div "Existing buttons Component 33 Component 34 Component 35 Component 39 Component …" at bounding box center [403, 160] width 446 height 151
click at [327, 228] on div "Existing buttons Component 33 Component 34 Component 35 Component 39 Component …" at bounding box center [403, 160] width 446 height 151
click at [117, 44] on div "Overview" at bounding box center [128, 41] width 64 height 7
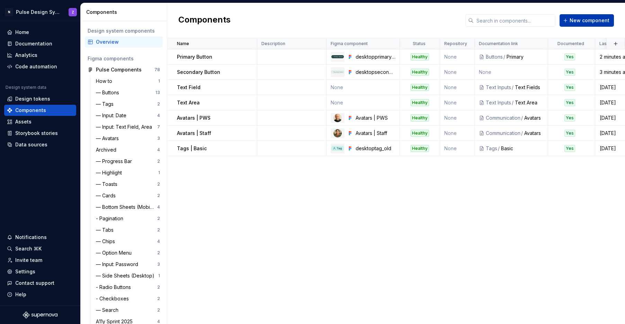
click at [582, 19] on span "New component" at bounding box center [590, 20] width 40 height 7
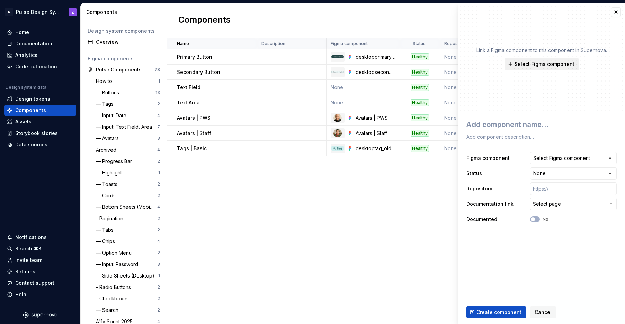
click at [527, 67] on span "Select Figma component" at bounding box center [545, 64] width 60 height 7
type textarea "*"
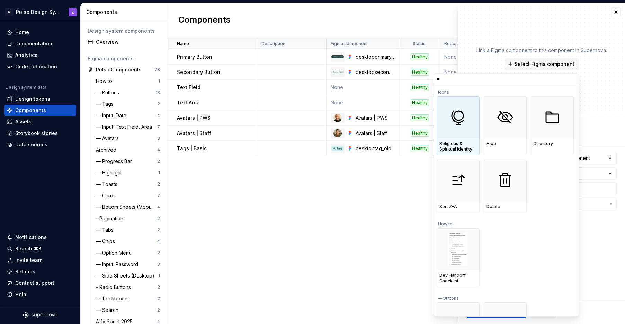
type input "*"
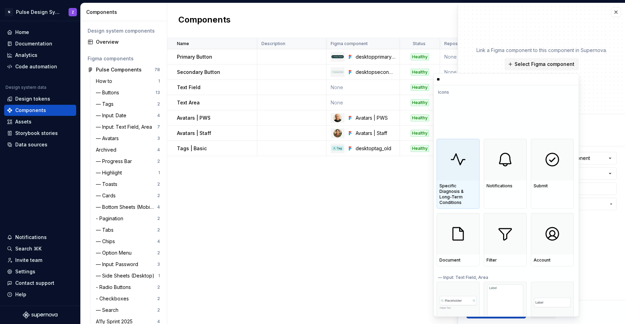
type input "*"
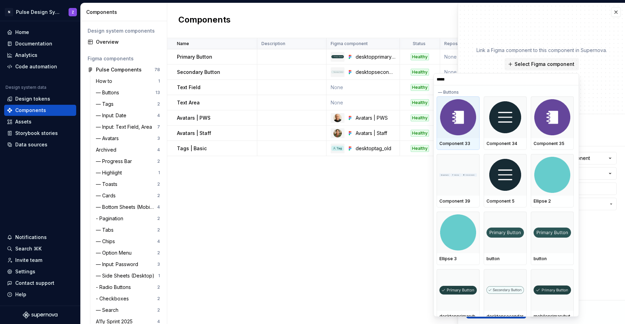
type input "******"
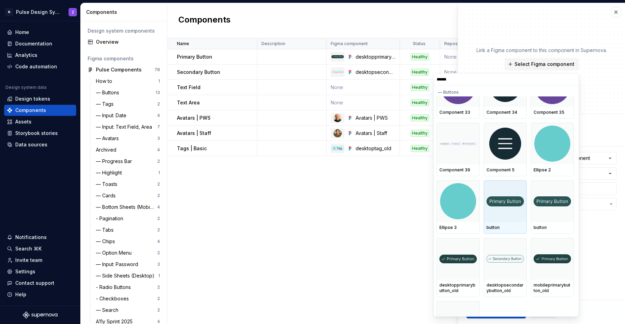
scroll to position [64, 0]
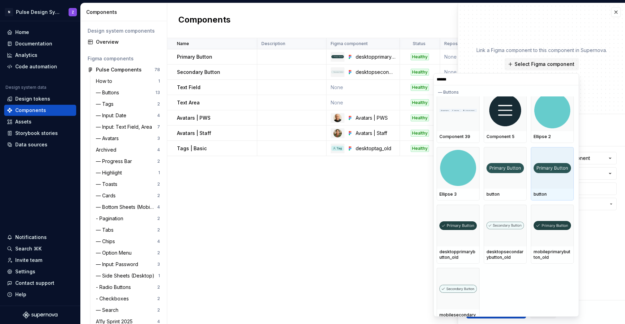
click at [552, 177] on div at bounding box center [552, 168] width 43 height 42
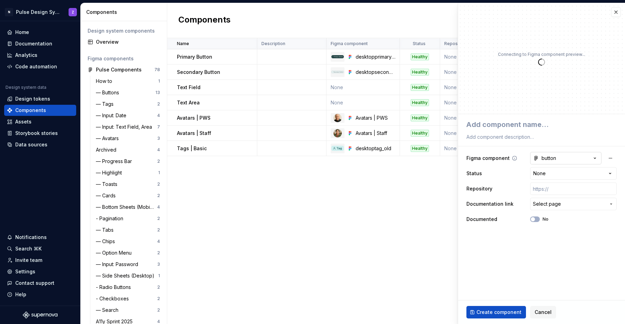
click at [557, 155] on button "button" at bounding box center [565, 158] width 71 height 12
click at [557, 155] on html "N Pulse Design System Z Home Documentation Analytics Code automation Design sys…" at bounding box center [312, 162] width 625 height 324
type textarea "*"
click at [599, 159] on button "button" at bounding box center [565, 158] width 71 height 12
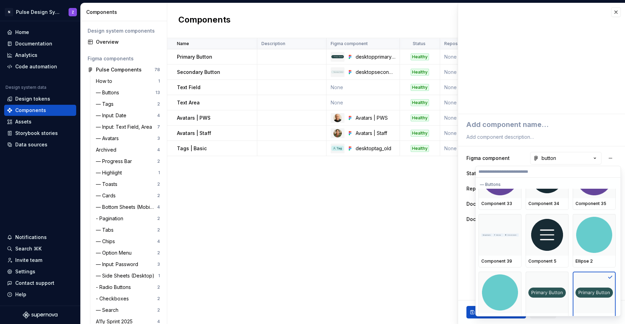
scroll to position [1814, 0]
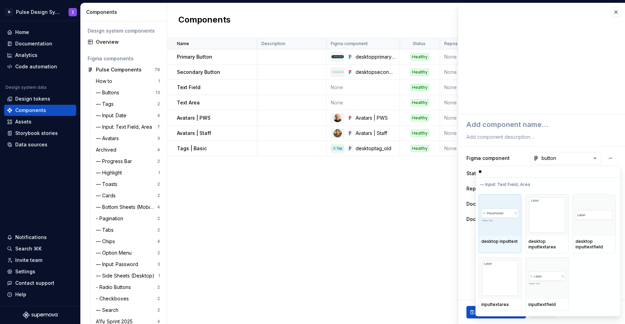
type input "***"
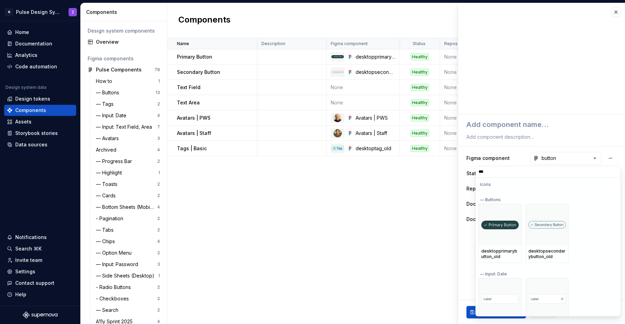
scroll to position [0, 0]
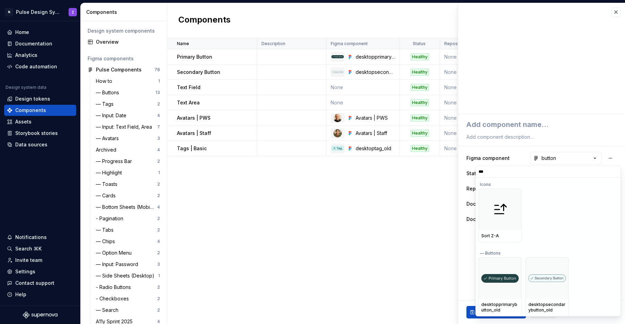
click at [541, 125] on html "N Pulse Design System Z Home Documentation Analytics Code automation Design sys…" at bounding box center [312, 162] width 625 height 324
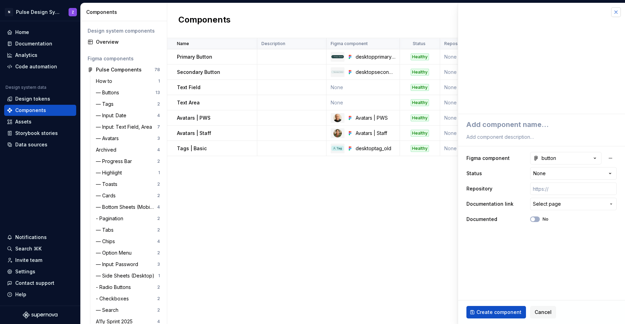
click at [616, 15] on button "button" at bounding box center [617, 12] width 10 height 10
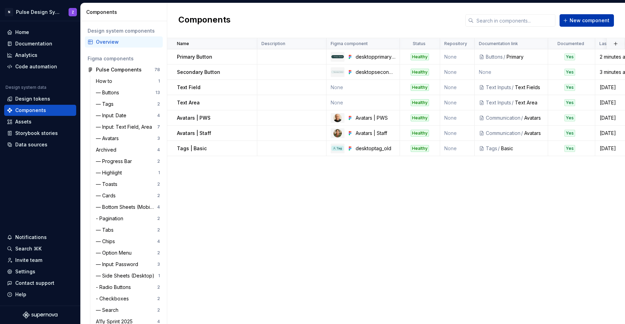
click at [600, 23] on span "New component" at bounding box center [590, 20] width 40 height 7
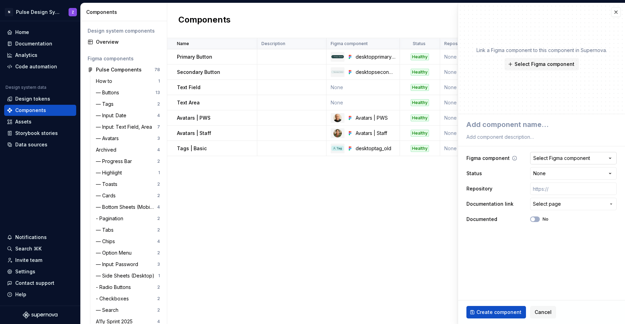
click at [546, 161] on div "Select Figma component" at bounding box center [562, 158] width 57 height 7
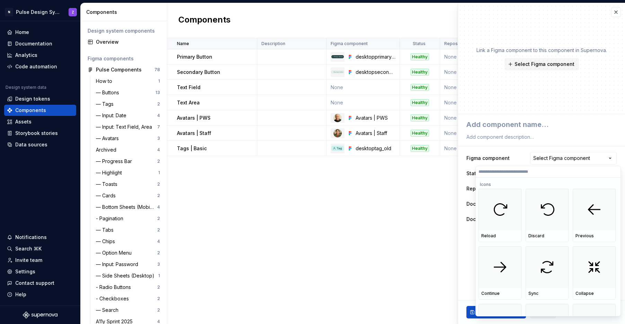
click at [518, 154] on html "N Pulse Design System Z Home Documentation Analytics Code automation Design sys…" at bounding box center [312, 162] width 625 height 324
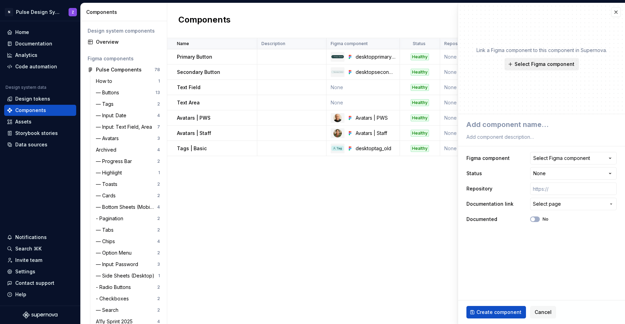
click at [545, 65] on span "Select Figma component" at bounding box center [545, 64] width 60 height 7
type textarea "*"
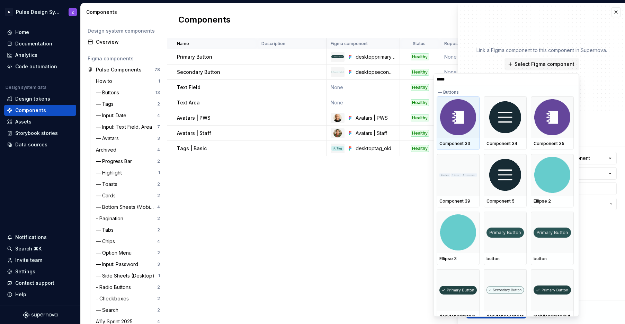
type input "******"
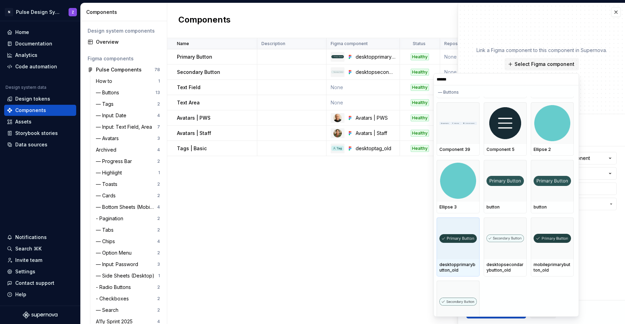
scroll to position [53, 0]
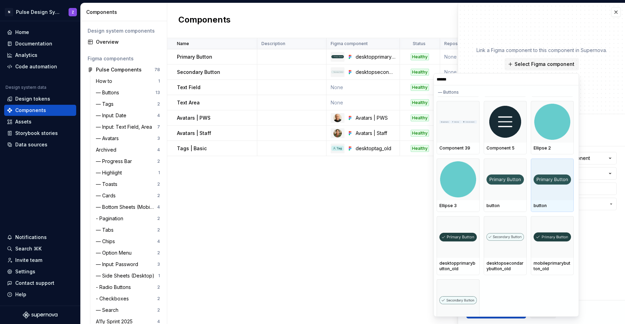
click at [551, 193] on div at bounding box center [552, 179] width 43 height 42
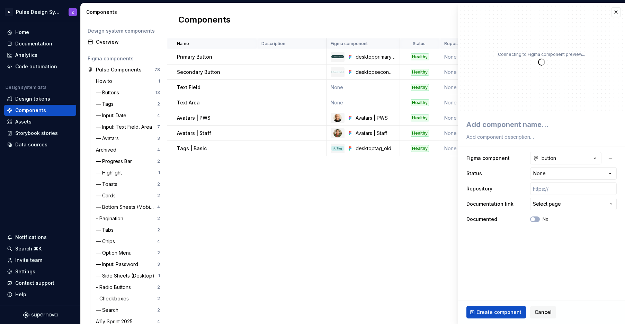
type textarea "*"
click at [617, 11] on button "button" at bounding box center [617, 12] width 10 height 10
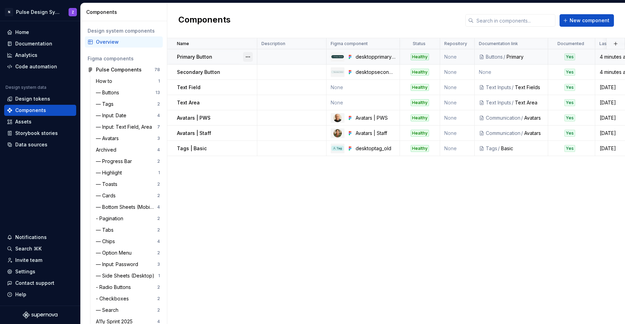
click at [247, 58] on button "button" at bounding box center [248, 57] width 10 height 10
click at [262, 273] on html "N Pulse Design System Z Home Documentation Analytics Code automation Design sys…" at bounding box center [312, 162] width 625 height 324
